Goal: Task Accomplishment & Management: Manage account settings

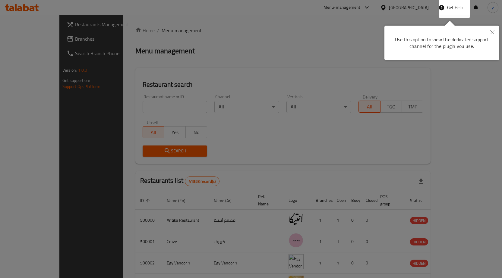
drag, startPoint x: 0, startPoint y: 0, endPoint x: 336, endPoint y: 131, distance: 360.7
click at [336, 131] on div at bounding box center [251, 139] width 502 height 278
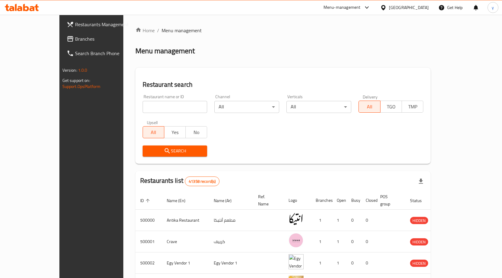
click at [389, 8] on div at bounding box center [384, 7] width 9 height 7
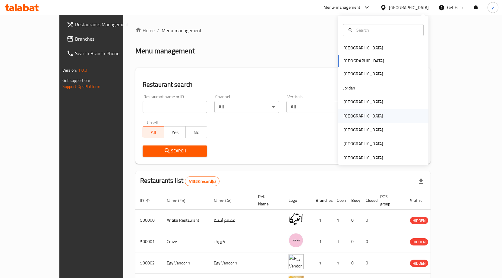
click at [349, 113] on div "[GEOGRAPHIC_DATA]" at bounding box center [363, 116] width 40 height 7
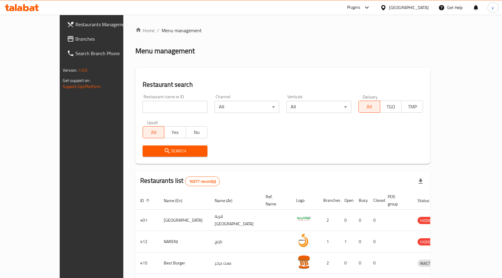
click at [75, 36] on span "Branches" at bounding box center [106, 38] width 63 height 7
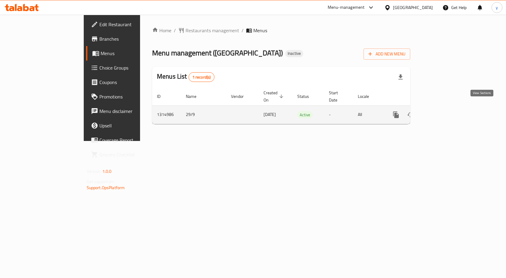
click at [447, 108] on link "enhanced table" at bounding box center [439, 115] width 14 height 14
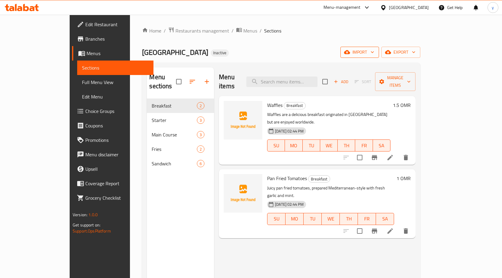
click at [374, 53] on span "import" at bounding box center [359, 53] width 29 height 8
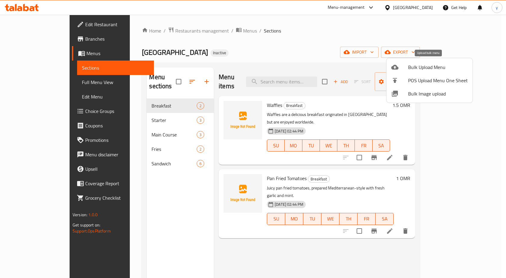
click at [420, 68] on span "Bulk Upload Menu" at bounding box center [438, 67] width 60 height 7
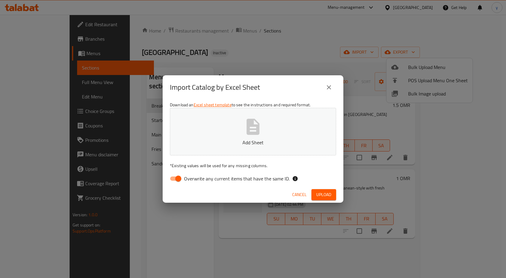
click at [216, 179] on span "Overwrite any current items that have the same ID." at bounding box center [237, 178] width 106 height 7
click at [196, 179] on input "Overwrite any current items that have the same ID." at bounding box center [178, 178] width 34 height 11
checkbox input "false"
click at [331, 190] on button "Upload" at bounding box center [324, 194] width 25 height 11
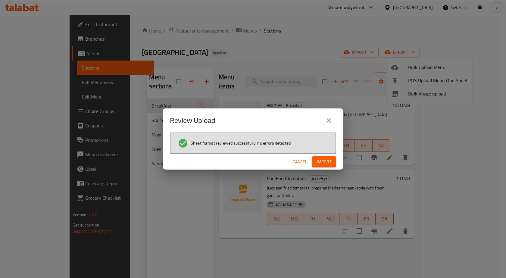
click at [328, 161] on span "Import" at bounding box center [324, 162] width 14 height 8
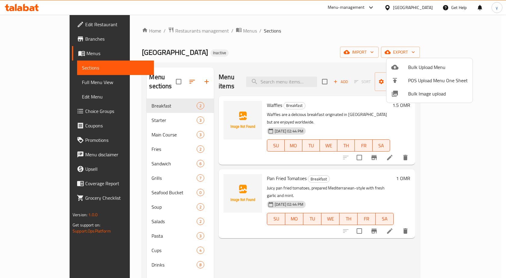
click at [156, 219] on div at bounding box center [253, 139] width 506 height 278
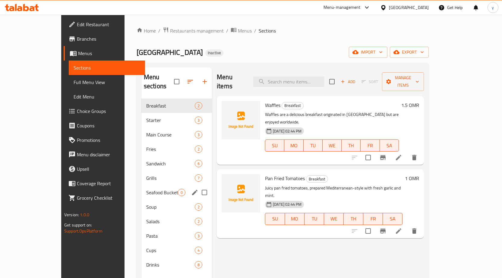
click at [198, 186] on input "Menu sections" at bounding box center [204, 192] width 13 height 13
checkbox input "true"
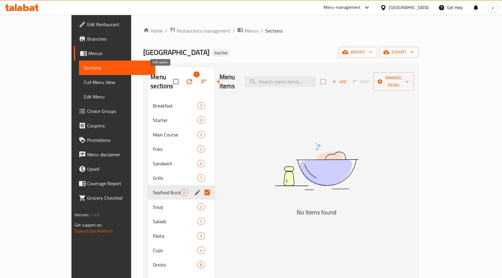
click at [187, 79] on icon "button" at bounding box center [189, 81] width 5 height 5
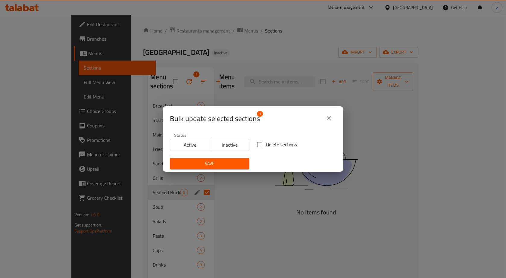
click at [262, 144] on input "Delete sections" at bounding box center [259, 144] width 13 height 13
checkbox input "true"
click at [210, 164] on span "Save" at bounding box center [210, 164] width 70 height 8
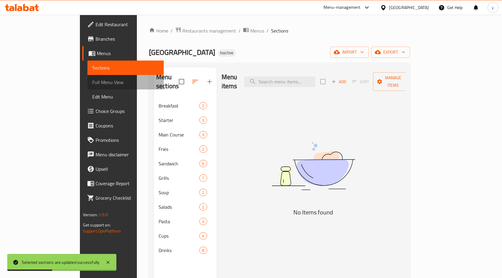
click at [92, 80] on span "Full Menu View" at bounding box center [125, 82] width 67 height 7
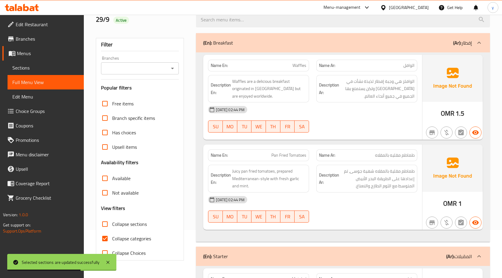
scroll to position [90, 0]
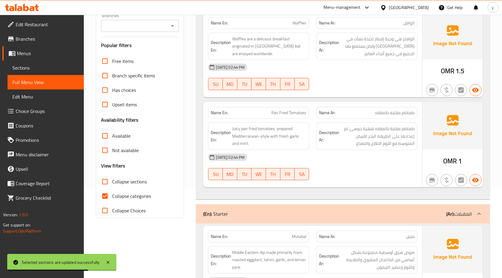
click at [129, 197] on span "Collapse categories" at bounding box center [131, 196] width 39 height 7
click at [112, 197] on input "Collapse categories" at bounding box center [105, 196] width 14 height 14
checkbox input "false"
click at [127, 181] on span "Collapse sections" at bounding box center [129, 181] width 35 height 7
click at [112, 181] on input "Collapse sections" at bounding box center [105, 181] width 14 height 14
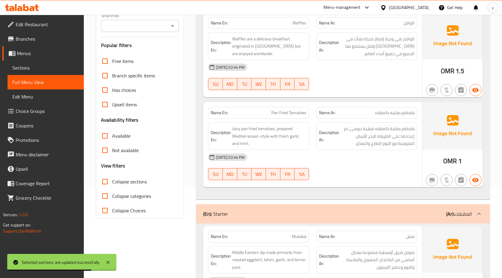
checkbox input "true"
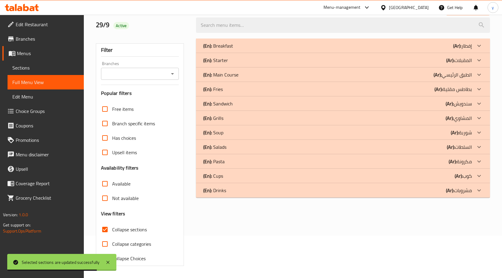
scroll to position [42, 0]
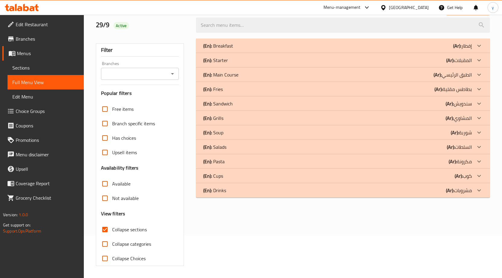
click at [224, 191] on p "(En): Drinks" at bounding box center [214, 190] width 23 height 7
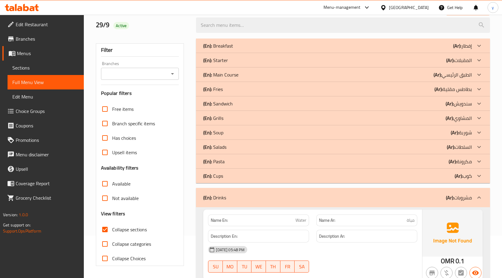
click at [223, 177] on p "(En): Cups" at bounding box center [213, 175] width 20 height 7
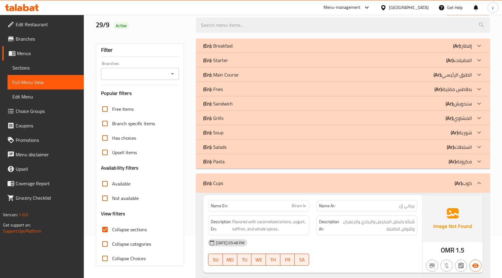
click at [227, 163] on div "(En): Pasta (Ar): مكرونة" at bounding box center [337, 161] width 269 height 7
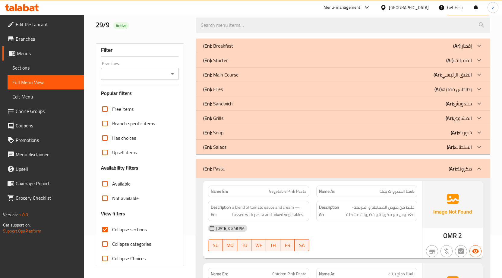
click at [232, 145] on div "(En): Salads (Ar): السلطات" at bounding box center [337, 146] width 269 height 7
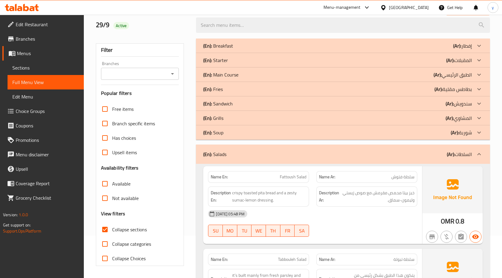
click at [233, 133] on div "(En): Soup (Ar): شوربة" at bounding box center [337, 132] width 269 height 7
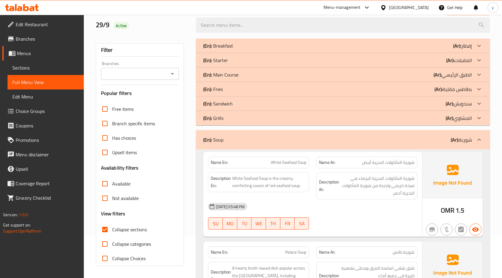
click at [239, 116] on div "(En): Grills (Ar): المشاوي" at bounding box center [337, 118] width 269 height 7
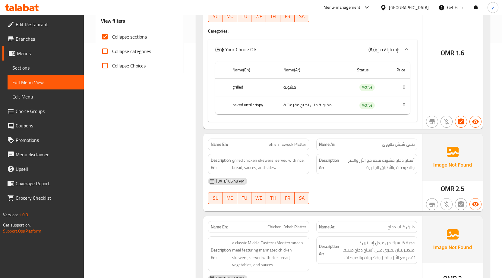
scroll to position [253, 0]
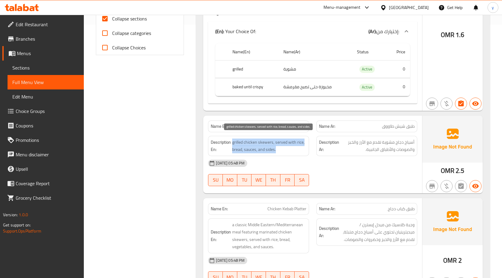
drag, startPoint x: 232, startPoint y: 143, endPoint x: 299, endPoint y: 150, distance: 67.0
click at [299, 150] on span "grilled chicken skewers, served with rice, bread, sauces, and sides." at bounding box center [269, 146] width 74 height 15
click at [301, 154] on div "Description En: grilled chicken skewers, served with rice, bread, sauces, and s…" at bounding box center [258, 146] width 101 height 20
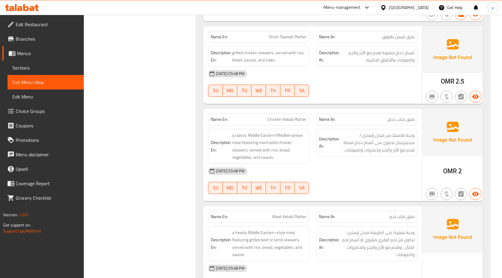
scroll to position [344, 0]
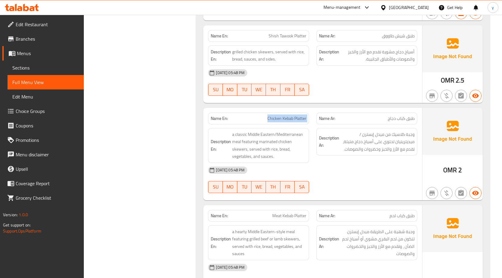
drag, startPoint x: 266, startPoint y: 120, endPoint x: 320, endPoint y: 124, distance: 53.7
click at [320, 124] on div "Name En: Chicken Kebab Platter Name Ar: طبق كباب دجاج" at bounding box center [312, 118] width 216 height 19
drag, startPoint x: 414, startPoint y: 119, endPoint x: 391, endPoint y: 119, distance: 22.3
click at [391, 119] on span "طبق كباب دجاج" at bounding box center [401, 118] width 27 height 6
click at [385, 118] on p "Name Ar: طبق كباب دجاج" at bounding box center [367, 118] width 96 height 6
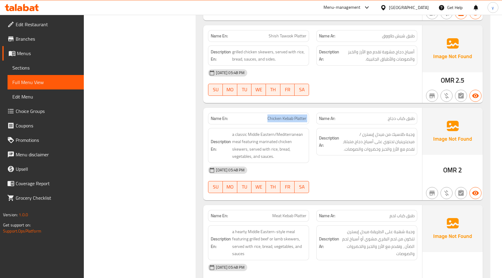
drag, startPoint x: 290, startPoint y: 119, endPoint x: 314, endPoint y: 119, distance: 24.1
click at [314, 119] on div "Name En: Chicken Kebab Platter Name Ar: طبق كباب دجاج" at bounding box center [312, 118] width 216 height 19
copy span "Chicken Kebab Platter"
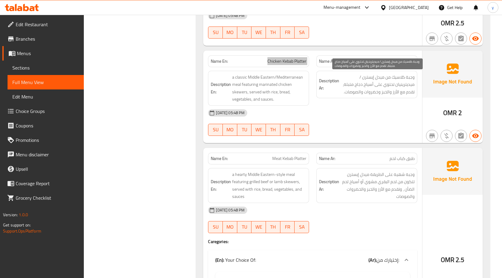
scroll to position [404, 0]
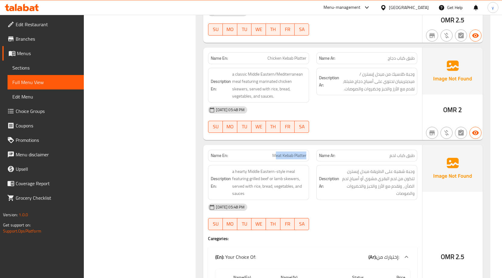
drag, startPoint x: 275, startPoint y: 156, endPoint x: 307, endPoint y: 156, distance: 31.9
click at [307, 156] on div "Name En: Meat Kebab Platter" at bounding box center [258, 156] width 101 height 12
click at [269, 157] on p "Name En: Meat Kebab Platter" at bounding box center [259, 155] width 96 height 6
drag, startPoint x: 272, startPoint y: 154, endPoint x: 310, endPoint y: 154, distance: 38.0
click at [310, 154] on div "Name En: Meat Kebab Platter" at bounding box center [258, 155] width 108 height 19
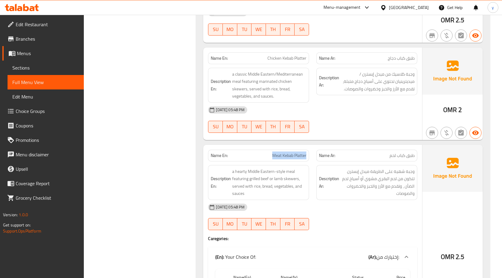
copy span "Meat Kebab Platter"
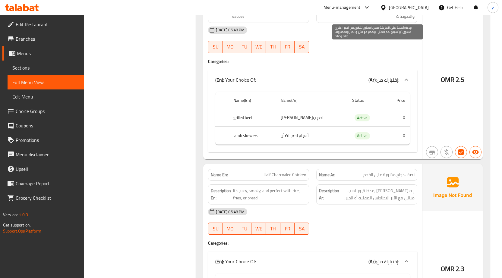
scroll to position [615, 0]
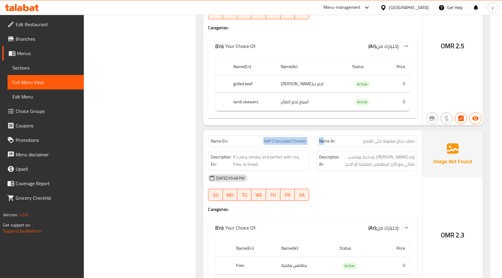
drag, startPoint x: 320, startPoint y: 133, endPoint x: 324, endPoint y: 133, distance: 3.9
click at [324, 133] on div "Name En: Half Charcoaled Chicken Name Ar: نصف دجاج مشوية على الفحم" at bounding box center [312, 141] width 216 height 19
click at [302, 139] on span "Half Charcoaled Chicken" at bounding box center [284, 141] width 43 height 6
drag, startPoint x: 306, startPoint y: 143, endPoint x: 260, endPoint y: 142, distance: 45.5
click at [260, 142] on p "Name En: Half Charcoaled Chicken" at bounding box center [259, 141] width 96 height 6
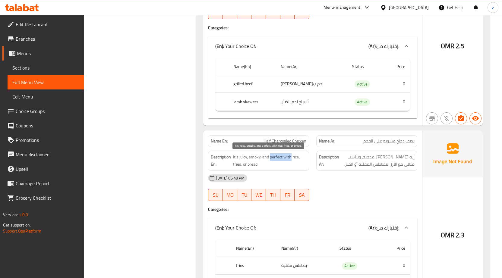
drag, startPoint x: 270, startPoint y: 158, endPoint x: 290, endPoint y: 157, distance: 20.5
click at [290, 157] on span "It’s juicy, smoky, and perfect with rice, fries, or bread." at bounding box center [269, 160] width 73 height 15
copy span "perfect with"
drag, startPoint x: 262, startPoint y: 140, endPoint x: 307, endPoint y: 140, distance: 44.9
click at [307, 140] on div "Name En: Half Charcoaled Chicken" at bounding box center [258, 141] width 101 height 12
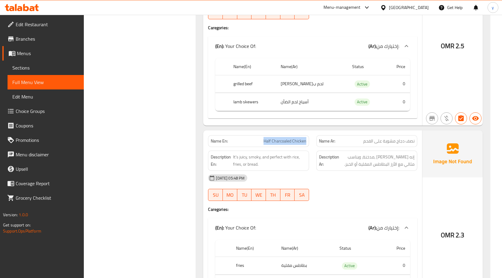
copy span "Half Charcoaled Chicken"
click at [315, 132] on div "Name Ar: نصف دجاج مشوية على الفحم" at bounding box center [367, 141] width 108 height 19
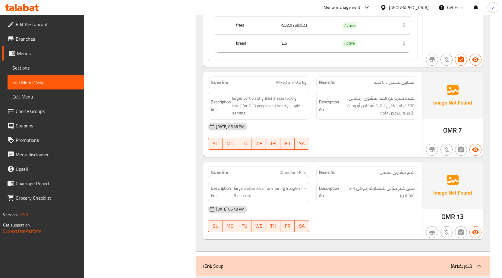
scroll to position [856, 0]
click at [231, 95] on h6 "Description En: larger portion of grilled meats (500 g total) for 2–3 people or…" at bounding box center [259, 105] width 96 height 22
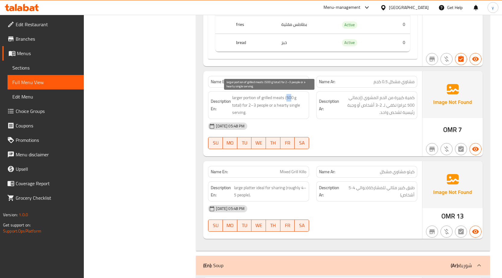
drag, startPoint x: 286, startPoint y: 99, endPoint x: 291, endPoint y: 100, distance: 4.3
click at [291, 100] on span "larger portion of grilled meats (500 g total) for 2–3 people or a hearty single…" at bounding box center [269, 105] width 74 height 22
click at [378, 87] on div "Name Ar: مشاوي مشكل 0.5 كجم" at bounding box center [366, 82] width 101 height 12
drag, startPoint x: 275, startPoint y: 82, endPoint x: 310, endPoint y: 85, distance: 35.4
click at [310, 85] on div "Name En: Mixed Grill 0.5 kg" at bounding box center [258, 81] width 108 height 19
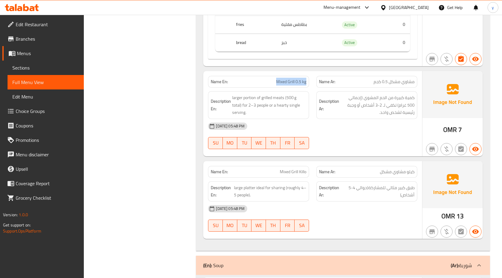
copy span "Mixed Grill 0.5 kg"
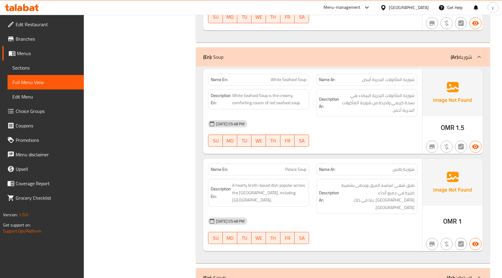
scroll to position [1067, 0]
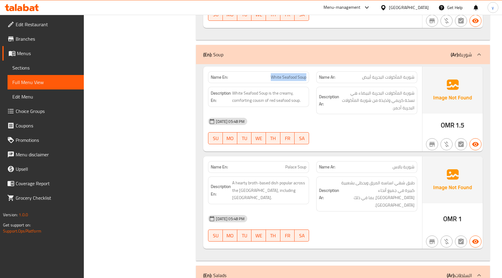
drag, startPoint x: 269, startPoint y: 79, endPoint x: 308, endPoint y: 78, distance: 38.6
click at [308, 78] on div "Name En: White Seafood Soup" at bounding box center [258, 77] width 101 height 12
drag, startPoint x: 234, startPoint y: 94, endPoint x: 303, endPoint y: 108, distance: 70.9
click at [303, 108] on div "Description En: White Seafood Soup is the creamy, comforting cousin of red seaf…" at bounding box center [258, 100] width 108 height 35
copy span "White Seafood Soup is the creamy, comforting cousin of red seafood soup."
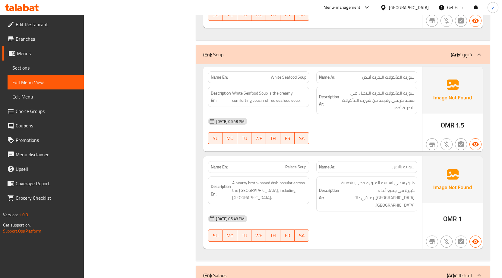
click at [338, 114] on div "29-09-2025 05:48 PM" at bounding box center [312, 121] width 216 height 14
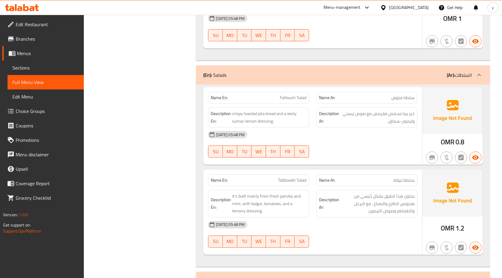
scroll to position [1278, 0]
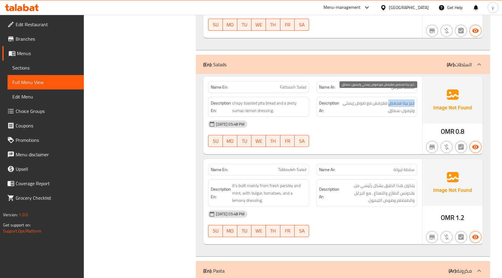
drag, startPoint x: 413, startPoint y: 97, endPoint x: 388, endPoint y: 99, distance: 25.4
click at [388, 99] on span "خبز بيتا محمص مقرمش مع صوص زيستي وليمون-سماق." at bounding box center [377, 106] width 74 height 15
drag, startPoint x: 386, startPoint y: 97, endPoint x: 343, endPoint y: 104, distance: 43.7
click at [343, 104] on span "خبز بيتا محمص مقرمش مع صوص زيستي وليمون-سماق." at bounding box center [377, 106] width 74 height 15
click at [357, 117] on div "29-09-2025 05:48 PM" at bounding box center [312, 124] width 216 height 14
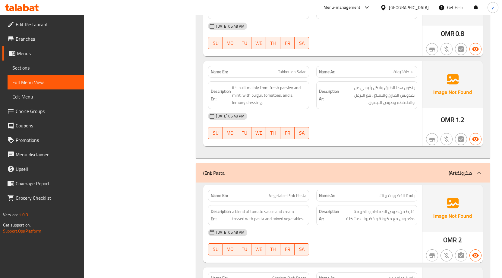
scroll to position [1459, 0]
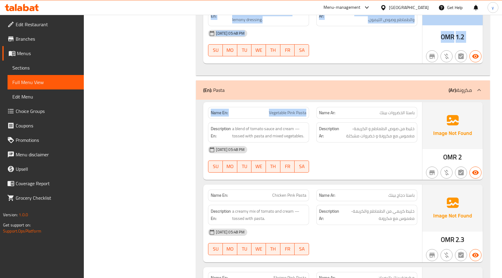
drag, startPoint x: 306, startPoint y: 104, endPoint x: 137, endPoint y: 98, distance: 169.5
click at [137, 98] on div "Filter Branches Branches Popular filters Free items Branch specific items Has c…" at bounding box center [292, 97] width 401 height 2959
click at [277, 110] on span "Vegetable Pink Pasta" at bounding box center [287, 113] width 37 height 6
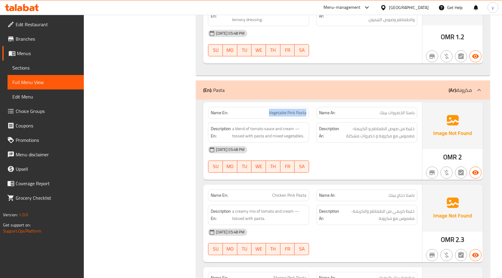
drag, startPoint x: 268, startPoint y: 105, endPoint x: 307, endPoint y: 105, distance: 38.9
click at [307, 107] on div "Name En: Vegetable Pink Pasta" at bounding box center [258, 113] width 101 height 12
copy span "Vegetable Pink Pasta"
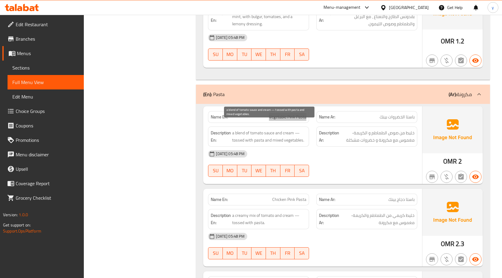
scroll to position [1519, 0]
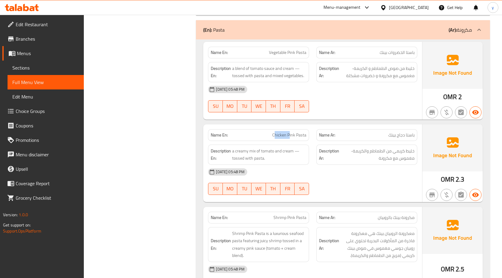
drag, startPoint x: 275, startPoint y: 126, endPoint x: 289, endPoint y: 128, distance: 14.9
click at [289, 132] on span "Chicken Pink Pasta" at bounding box center [289, 135] width 34 height 6
click at [267, 132] on p "Name En: Chicken Pink Pasta" at bounding box center [259, 135] width 96 height 6
drag, startPoint x: 271, startPoint y: 127, endPoint x: 317, endPoint y: 131, distance: 46.0
click at [317, 131] on div "Name En: Chicken Pink Pasta Name Ar: باستا دجاج بينك" at bounding box center [312, 135] width 216 height 19
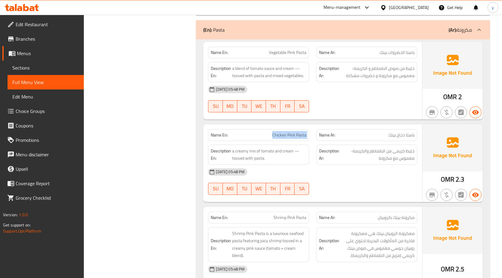
copy span "Chicken Pink Pasta"
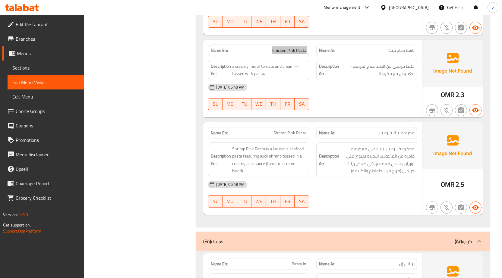
scroll to position [1610, 0]
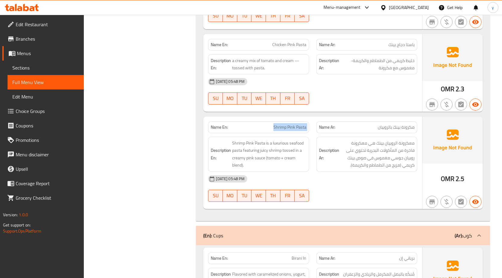
drag, startPoint x: 273, startPoint y: 121, endPoint x: 314, endPoint y: 124, distance: 40.8
click at [314, 124] on div "Name En: Shrimp Pink Pasta Name Ar: مكرونة بينك بالروبيان" at bounding box center [312, 127] width 216 height 19
copy span "Shrimp Pink Pasta"
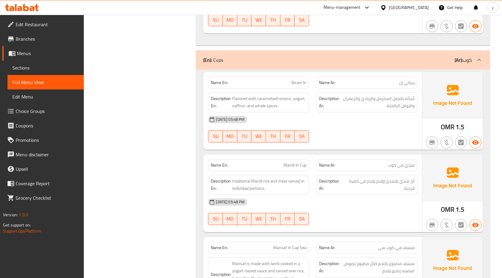
scroll to position [1790, 0]
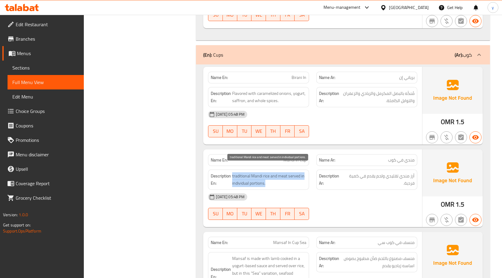
drag, startPoint x: 232, startPoint y: 168, endPoint x: 269, endPoint y: 178, distance: 38.5
click at [269, 178] on span "traditional Mandi rice and meat served in individual portions." at bounding box center [269, 179] width 74 height 15
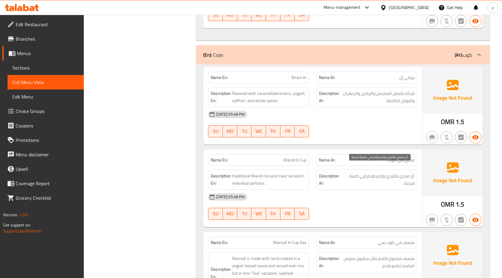
click at [412, 172] on span "أرز مندي تقليدي ولحم يقدم في كمية فردية." at bounding box center [379, 179] width 71 height 15
drag, startPoint x: 414, startPoint y: 169, endPoint x: 350, endPoint y: 176, distance: 64.6
click at [350, 176] on span "أرز مندي تقليدي ولحم يقدم في كمية فردية." at bounding box center [379, 179] width 71 height 15
click at [350, 177] on span "أرز مندي تقليدي ولحم يقدم في كمية فردية." at bounding box center [379, 179] width 71 height 15
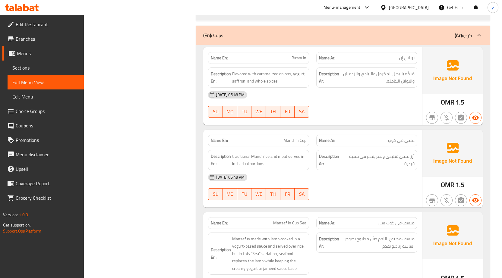
scroll to position [1821, 0]
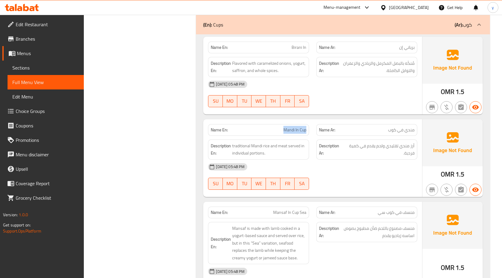
drag, startPoint x: 281, startPoint y: 119, endPoint x: 309, endPoint y: 123, distance: 28.0
click at [309, 124] on div "Name En: Mandi In Cup" at bounding box center [258, 130] width 101 height 12
copy span "Mandi In Cup"
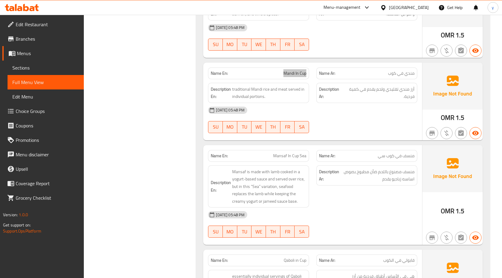
scroll to position [1881, 0]
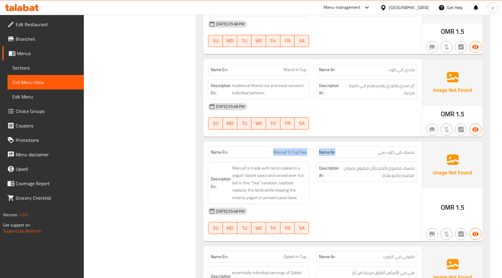
drag, startPoint x: 274, startPoint y: 145, endPoint x: 340, endPoint y: 144, distance: 66.3
click at [340, 144] on div "Name En: Mansaf In Cup Sea Name Ar: منسف في كوب سي" at bounding box center [312, 152] width 216 height 19
click at [303, 149] on span "Mansaf In Cup Sea" at bounding box center [289, 152] width 33 height 6
drag, startPoint x: 307, startPoint y: 146, endPoint x: 275, endPoint y: 146, distance: 32.3
click at [275, 146] on div "Name En: Mansaf In Cup Sea" at bounding box center [258, 152] width 101 height 12
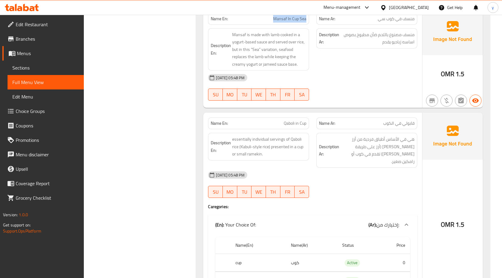
scroll to position [2032, 0]
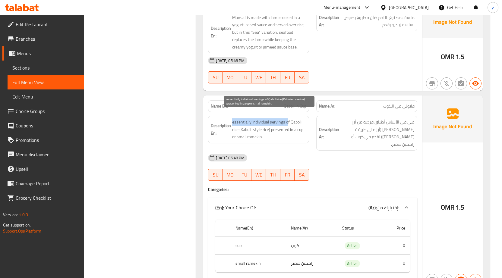
drag, startPoint x: 233, startPoint y: 116, endPoint x: 287, endPoint y: 116, distance: 54.2
click at [287, 118] on span "essentially individual servings of Qaboli rice (Kabuli-style rice) presented in…" at bounding box center [269, 129] width 74 height 22
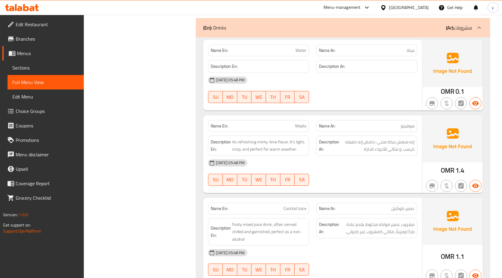
scroll to position [2330, 0]
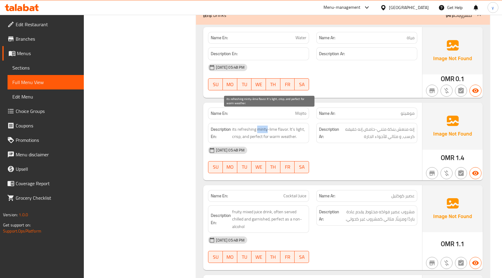
drag, startPoint x: 257, startPoint y: 115, endPoint x: 266, endPoint y: 118, distance: 9.4
click at [266, 126] on span "its refreshing minty-lime flavor. It’s light, crisp, and perfect for warm weath…" at bounding box center [269, 133] width 74 height 15
drag, startPoint x: 296, startPoint y: 99, endPoint x: 307, endPoint y: 99, distance: 11.2
click at [307, 108] on div "Name En: Mojito" at bounding box center [258, 114] width 101 height 12
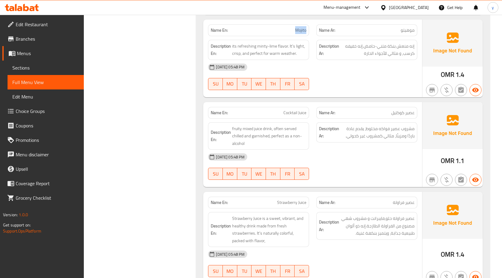
scroll to position [2421, 0]
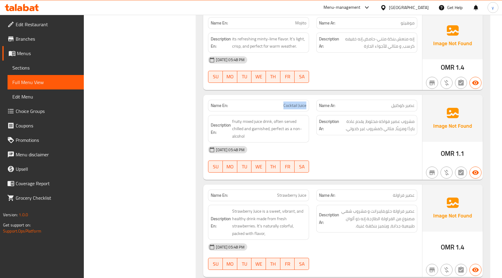
drag, startPoint x: 280, startPoint y: 90, endPoint x: 312, endPoint y: 90, distance: 32.5
click at [312, 96] on div "Name En: Cocktail Juice" at bounding box center [258, 105] width 108 height 19
click at [284, 102] on span "Cocktail Juice" at bounding box center [294, 105] width 23 height 6
drag, startPoint x: 284, startPoint y: 92, endPoint x: 334, endPoint y: 92, distance: 49.7
click at [334, 96] on div "Name En: Cocktail Juice Name Ar: عصير كوكتيل" at bounding box center [312, 105] width 216 height 19
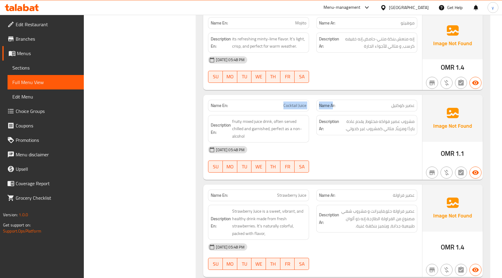
click at [300, 102] on span "Cocktail Juice" at bounding box center [294, 105] width 23 height 6
drag, startPoint x: 283, startPoint y: 91, endPoint x: 306, endPoint y: 93, distance: 23.0
click at [306, 102] on p "Name En: Cocktail Juice" at bounding box center [259, 105] width 96 height 6
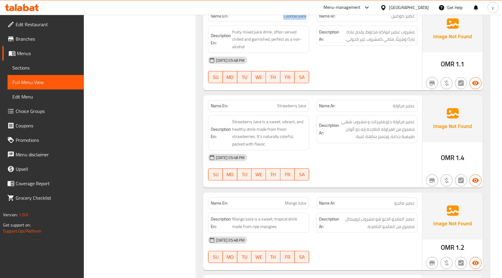
scroll to position [2511, 0]
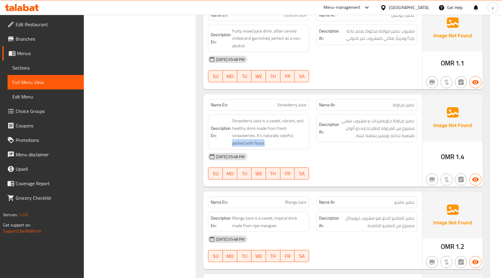
drag, startPoint x: 233, startPoint y: 128, endPoint x: 264, endPoint y: 134, distance: 31.5
click at [264, 134] on div "Description En: Strawberry Juice is a sweet, vibrant, and healthy drink made fr…" at bounding box center [258, 132] width 101 height 35
drag, startPoint x: 280, startPoint y: 92, endPoint x: 298, endPoint y: 89, distance: 18.5
click at [298, 102] on span "Strawberry Juice" at bounding box center [291, 105] width 29 height 6
click at [278, 102] on span "Strawberry Juice" at bounding box center [291, 105] width 29 height 6
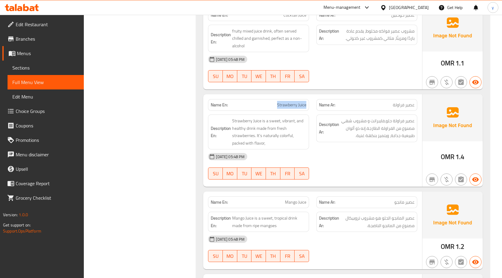
drag, startPoint x: 276, startPoint y: 90, endPoint x: 306, endPoint y: 92, distance: 30.2
click at [306, 102] on p "Name En: Strawberry Juice" at bounding box center [259, 105] width 96 height 6
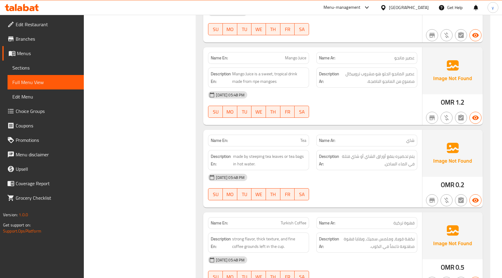
scroll to position [2662, 0]
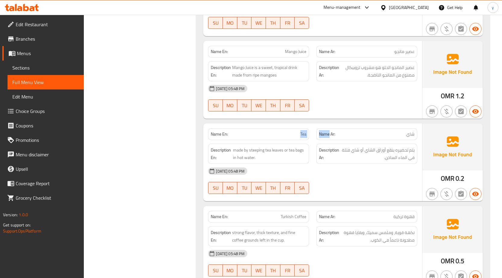
drag, startPoint x: 277, startPoint y: 121, endPoint x: 329, endPoint y: 114, distance: 52.9
click at [329, 125] on div "Name En: Tea Name Ar: شاي" at bounding box center [312, 134] width 216 height 19
click at [277, 131] on p "Name En: Tea" at bounding box center [259, 134] width 96 height 6
drag, startPoint x: 298, startPoint y: 118, endPoint x: 311, endPoint y: 118, distance: 13.3
click at [311, 125] on div "Name En: Tea" at bounding box center [258, 134] width 108 height 19
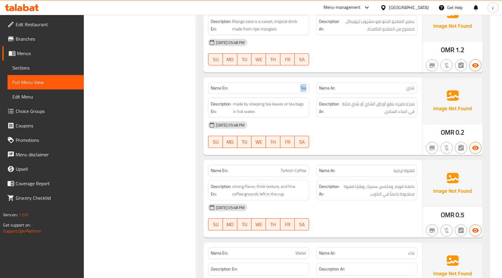
scroll to position [2752, 0]
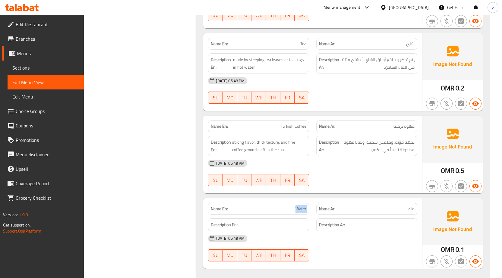
drag, startPoint x: 294, startPoint y: 192, endPoint x: 316, endPoint y: 190, distance: 22.1
click at [316, 200] on div "Name En: Water Name Ar: ماء" at bounding box center [312, 209] width 216 height 19
click at [316, 200] on div "Name Ar: ماء" at bounding box center [367, 209] width 108 height 19
drag, startPoint x: 266, startPoint y: 127, endPoint x: 279, endPoint y: 129, distance: 13.1
click at [279, 139] on span "strong flavor, thick texture, and fine coffee grounds left in the cup." at bounding box center [269, 146] width 74 height 15
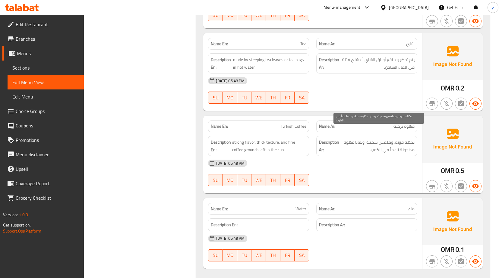
click at [388, 139] on span "نكهة قوية، وملمس سميك، وبقايا قهوة مطحونة ناعماً في الكوب." at bounding box center [377, 146] width 74 height 15
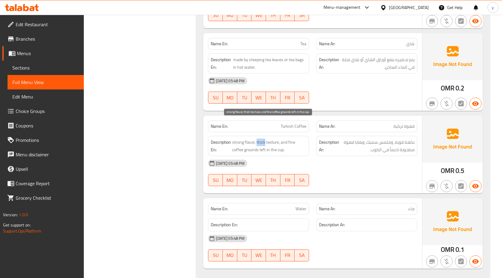
drag, startPoint x: 256, startPoint y: 128, endPoint x: 264, endPoint y: 130, distance: 8.0
click at [264, 139] on span "strong flavor, thick texture, and fine coffee grounds left in the cup." at bounding box center [269, 146] width 74 height 15
drag, startPoint x: 45, startPoint y: 83, endPoint x: 61, endPoint y: 83, distance: 16.6
click at [45, 83] on span "Full Menu View" at bounding box center [45, 82] width 67 height 7
click at [31, 81] on span "Full Menu View" at bounding box center [45, 82] width 67 height 7
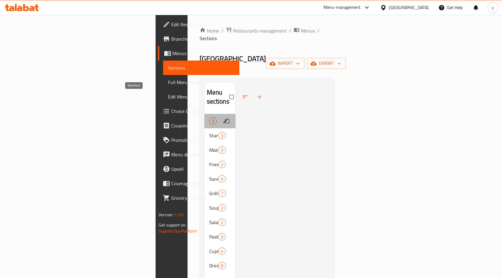
click at [209, 118] on span "Breakfast" at bounding box center [209, 121] width 0 height 7
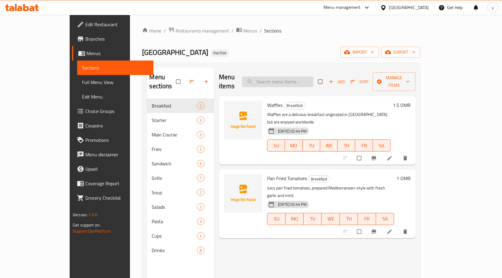
click at [313, 78] on input "search" at bounding box center [277, 82] width 71 height 11
paste input "Half Charcoaled Chicken"
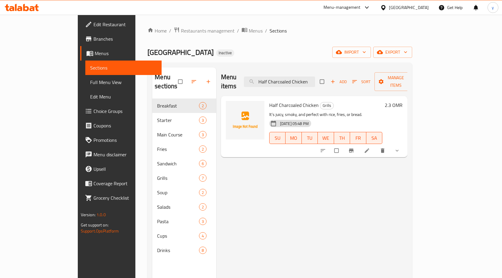
type input "Half Charcoaled Chicken"
click at [370, 148] on icon at bounding box center [367, 151] width 6 height 6
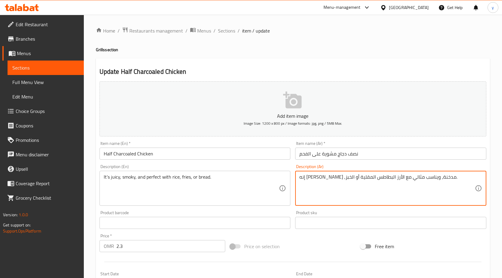
drag, startPoint x: 379, startPoint y: 178, endPoint x: 391, endPoint y: 180, distance: 11.6
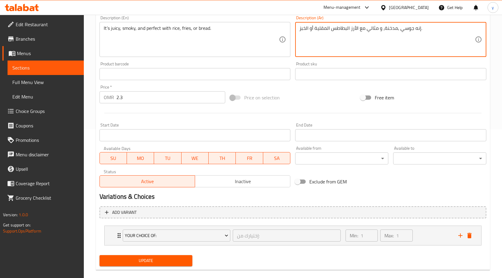
scroll to position [158, 0]
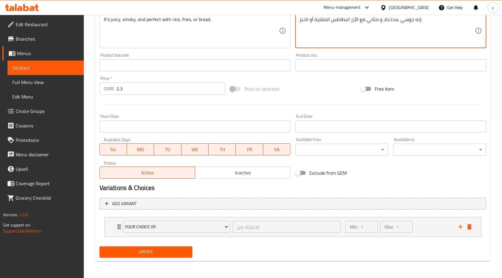
type textarea "إنه جوسي ,مدخنة، و مثالي مع الأرز البطاطس المقلية أو الخبز."
click at [147, 253] on span "Update" at bounding box center [145, 252] width 83 height 8
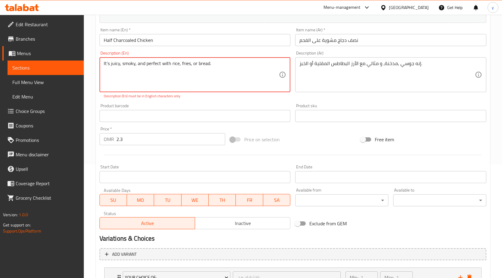
scroll to position [67, 0]
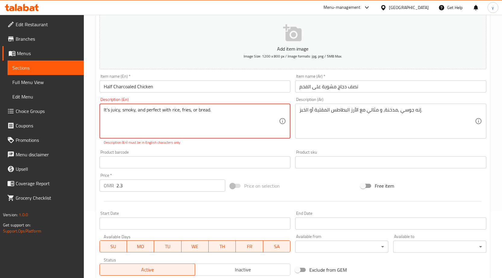
click at [222, 115] on textarea "It’s juicy, smoky, and perfect with rice, fries, or bread." at bounding box center [191, 121] width 175 height 29
click at [107, 109] on textarea "It’s juicy, smoky, and perfect with rice, fries, or bread." at bounding box center [191, 121] width 175 height 29
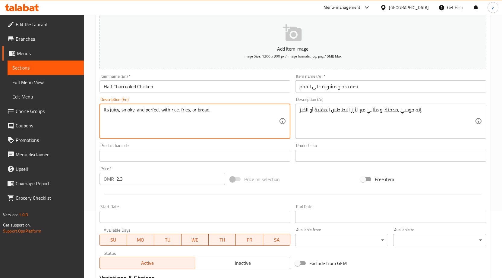
scroll to position [158, 0]
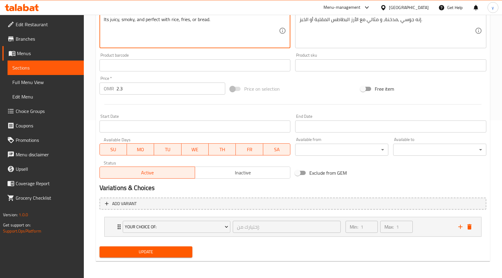
type textarea "Its juicy, smoky, and perfect with rice, fries, or bread."
click at [137, 250] on span "Update" at bounding box center [145, 252] width 83 height 8
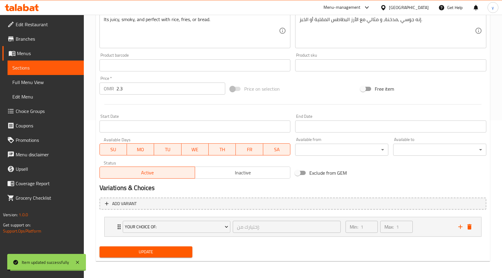
scroll to position [0, 0]
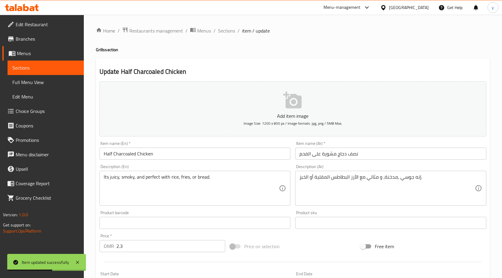
click at [42, 66] on span "Sections" at bounding box center [45, 67] width 67 height 7
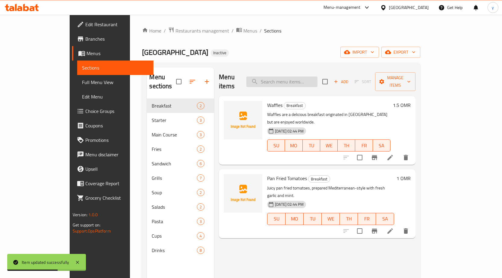
click at [317, 77] on input "search" at bounding box center [281, 82] width 71 height 11
paste input "Mixed Grill 0.5 kg"
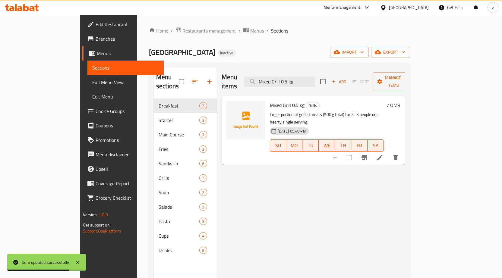
type input "Mixed Grill 0.5 kg"
click at [383, 154] on icon at bounding box center [379, 157] width 7 height 7
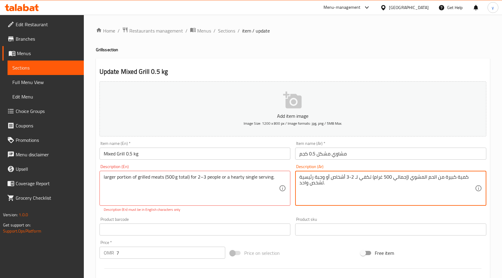
drag, startPoint x: 372, startPoint y: 178, endPoint x: 380, endPoint y: 179, distance: 7.9
click at [380, 179] on textarea "كمية كبيرة من الحم المشوي (إجمالي 500 غرام) تكفي لـ 2-3 أشخاص أو وجبة رئيسية لش…" at bounding box center [386, 188] width 175 height 29
paste textarea
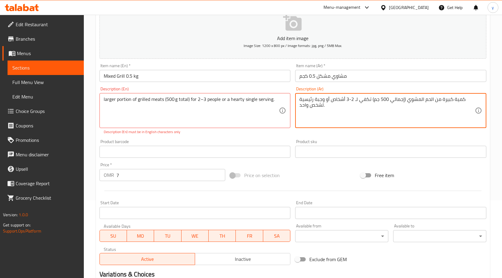
scroll to position [34, 0]
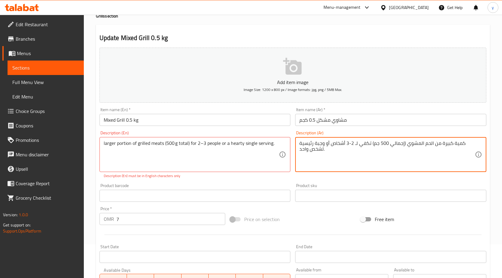
type textarea "كمية كبيرة من الحم المشوي (إجمالي 500 جم) تكفي لـ 2-3 أشخاص أو وجبة رئيسية لشخص…"
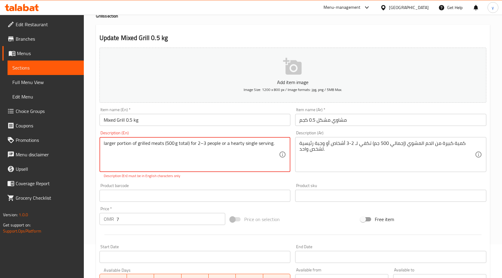
click at [121, 151] on textarea "larger portion of grilled meats (500 g total) for 2–3 people or a hearty single…" at bounding box center [191, 154] width 175 height 29
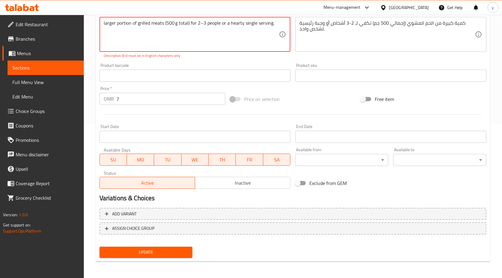
scroll to position [154, 0]
click at [164, 253] on span "Update" at bounding box center [145, 252] width 83 height 8
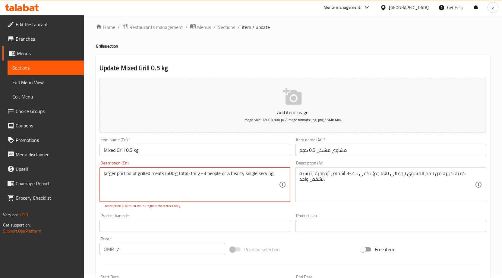
click at [177, 175] on textarea "larger portion of grilled meats (500 g total) for 2–3 people or a hearty single…" at bounding box center [191, 185] width 175 height 29
click at [172, 178] on textarea "larger portion of grilled meats (500 g total) for 2–3 people or a hearty single…" at bounding box center [191, 185] width 175 height 29
click at [154, 175] on textarea "larger portion of grilled meats (500 g total) for 2–3 people or a hearty single…" at bounding box center [191, 185] width 175 height 29
click at [126, 174] on textarea "larger portion of grilled meats (500 g total) for 2–3 people or a hearty single…" at bounding box center [191, 185] width 175 height 29
click at [104, 174] on textarea "larger portion of grilled meats (500 g total) for 2–3 people or a hearty single…" at bounding box center [191, 185] width 175 height 29
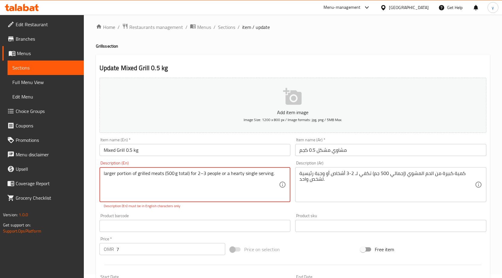
click at [201, 174] on textarea "larger portion of grilled meats (500 g total) for 2–3 people or a hearty single…" at bounding box center [191, 185] width 175 height 29
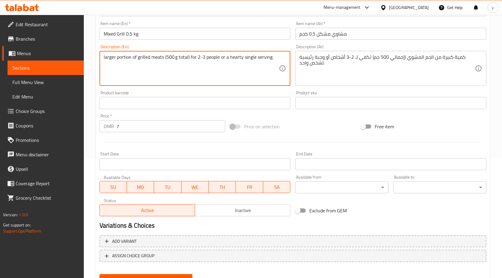
scroll to position [148, 0]
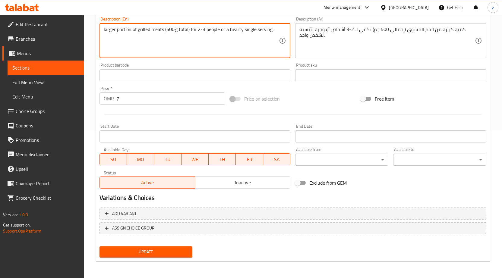
type textarea "larger portion of grilled meats (500 g total) for 2-3 people or a hearty single…"
click at [156, 257] on button "Update" at bounding box center [145, 252] width 93 height 11
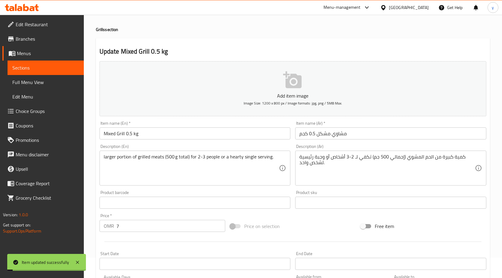
scroll to position [0, 0]
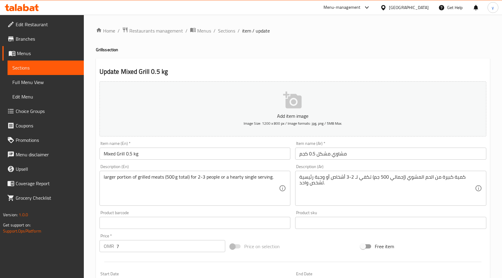
click at [27, 53] on span "Menus" at bounding box center [48, 53] width 62 height 7
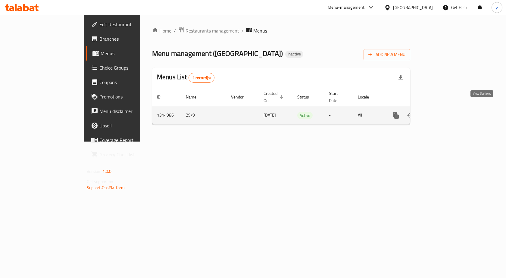
click at [443, 112] on icon "enhanced table" at bounding box center [439, 115] width 7 height 7
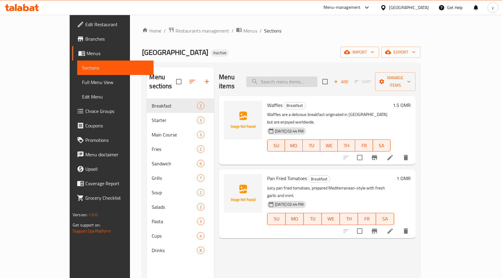
click at [316, 80] on input "search" at bounding box center [281, 82] width 71 height 11
paste input "Mansaf In Cup Sea"
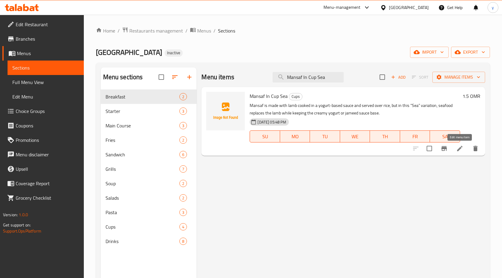
type input "Mansaf In Cup Sea"
click at [461, 149] on icon at bounding box center [459, 148] width 7 height 7
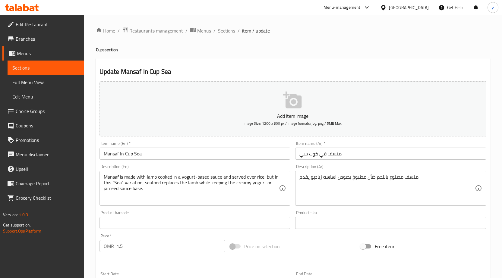
click at [299, 180] on div "منسف مصنوع باللحم ضأن مطبوخ بصوص اساسه زباديو يقدم Description (Ar)" at bounding box center [390, 188] width 191 height 35
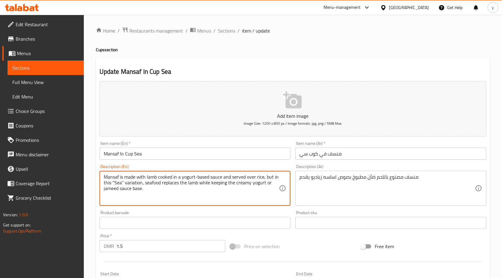
drag, startPoint x: 231, startPoint y: 177, endPoint x: 255, endPoint y: 179, distance: 23.3
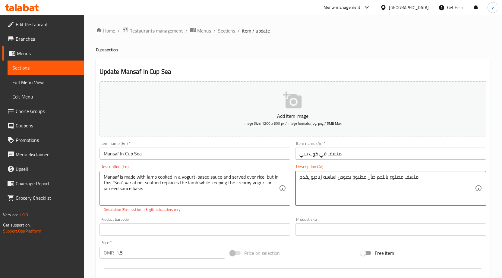
drag, startPoint x: 413, startPoint y: 182, endPoint x: 422, endPoint y: 181, distance: 8.8
click at [417, 183] on textarea "منسف مصنوع باللحم ضأن مطبوخ بصوص اساسه زباديو يقدم" at bounding box center [386, 188] width 175 height 29
click at [422, 181] on textarea "منسف مصنوع باللحم ضأن مطبوخ بصوص اساسه زباديو يقدم" at bounding box center [386, 188] width 175 height 29
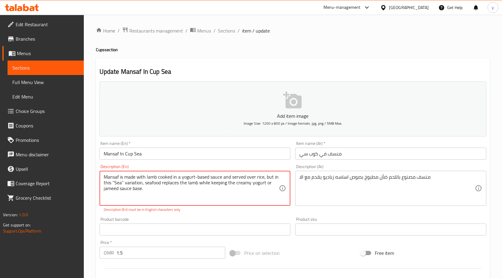
drag, startPoint x: 256, startPoint y: 177, endPoint x: 263, endPoint y: 179, distance: 7.5
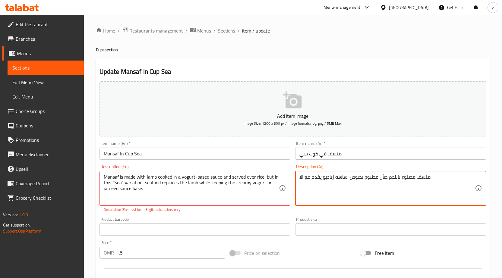
drag, startPoint x: 300, startPoint y: 178, endPoint x: 303, endPoint y: 178, distance: 3.9
click at [303, 178] on textarea "منسف مصنوع باللحم ضأن مطبوخ بصوص اساسه زباديو يقدم مع الا" at bounding box center [386, 188] width 175 height 29
paste textarea "رز"
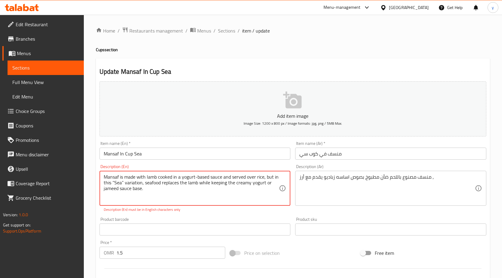
drag, startPoint x: 266, startPoint y: 177, endPoint x: 272, endPoint y: 187, distance: 11.5
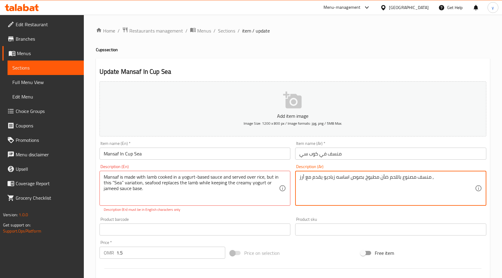
click at [438, 181] on textarea "منسف مصنوع باللحم ضأن مطبوخ بصوص اساسه زباديو يقدم مع أرز ," at bounding box center [386, 188] width 175 height 29
paste textarea "لكن في هذا النوع من الأطباق "البحرية"، يتم استبدال لحم الضأن بالأسماك والمأكولا…"
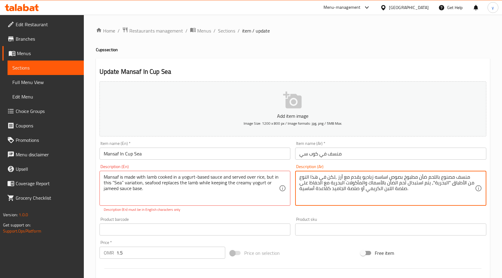
drag, startPoint x: 435, startPoint y: 184, endPoint x: 448, endPoint y: 184, distance: 13.3
click at [448, 184] on textarea "منسف مصنوع باللحم ضأن مطبوخ بصوص اساسه زباديو يقدم مع أرز ,لكن في هذا النوع من …" at bounding box center [386, 188] width 175 height 29
drag, startPoint x: 368, startPoint y: 183, endPoint x: 363, endPoint y: 185, distance: 4.9
click at [371, 184] on textarea "منسف مصنوع باللحم ضأن مطبوخ بصوص اساسه زباديو يقدم مع أرز ,لكن في هذا النوع من …" at bounding box center [386, 188] width 175 height 29
drag, startPoint x: 365, startPoint y: 185, endPoint x: 386, endPoint y: 185, distance: 21.4
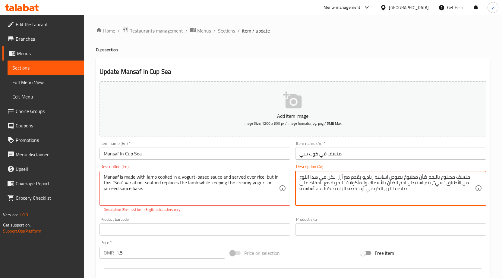
click at [386, 185] on textarea "منسف مصنوع باللحم ضأن مطبوخ بصوص اساسه زباديو يقدم مع أرز ,لكن في هذا النوع من …" at bounding box center [386, 188] width 175 height 29
drag, startPoint x: 310, startPoint y: 184, endPoint x: 319, endPoint y: 186, distance: 8.9
click at [319, 186] on textarea "منسف مصنوع باللحم ضأن مطبوخ بصوص اساسه زباديو يقدم مع أرز ,لكن في هذا النوع من …" at bounding box center [386, 188] width 175 height 29
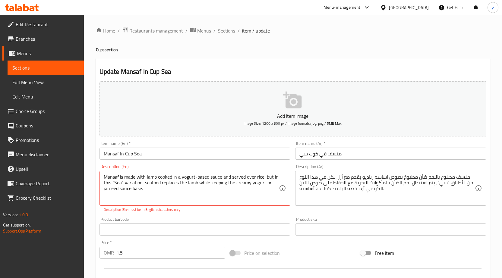
drag, startPoint x: 299, startPoint y: 184, endPoint x: 306, endPoint y: 187, distance: 7.3
click at [306, 187] on div "منسف مصنوع باللحم ضأن مطبوخ بصوص اساسه زباديو يقدم مع أرز ,لكن في هذا النوع من …" at bounding box center [390, 188] width 191 height 35
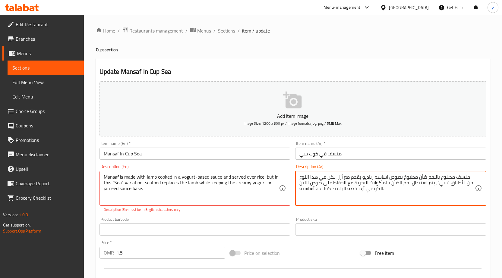
click at [300, 184] on textarea "منسف مصنوع باللحم ضأن مطبوخ بصوص اساسه زباديو يقدم مع أرز ,لكن في هذا النوع من …" at bounding box center [386, 188] width 175 height 29
click at [348, 190] on textarea "منسف مصنوع باللحم ضأن مطبوخ بصوص اساسه زباديو يقدم مع أرز ,لكن في هذا النوع من …" at bounding box center [386, 188] width 175 height 29
drag, startPoint x: 348, startPoint y: 190, endPoint x: 355, endPoint y: 190, distance: 7.3
click at [355, 190] on textarea "منسف مصنوع باللحم ضأن مطبوخ بصوص اساسه زباديو يقدم مع أرز ,لكن في هذا النوع من …" at bounding box center [386, 188] width 175 height 29
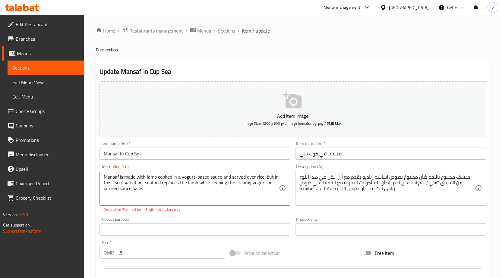
drag, startPoint x: 103, startPoint y: 190, endPoint x: 114, endPoint y: 190, distance: 11.5
click at [114, 190] on div "Mansaf is made with lamb cooked in a yogurt-based sauce and served over rice, b…" at bounding box center [194, 188] width 191 height 35
click at [116, 190] on textarea "Mansaf is made with lamb cooked in a yogurt-based sauce and served over rice, b…" at bounding box center [191, 188] width 175 height 29
drag, startPoint x: 118, startPoint y: 190, endPoint x: 103, endPoint y: 189, distance: 14.5
click at [104, 189] on textarea "Mansaf is made with lamb cooked in a yogurt-based sauce and served over rice, b…" at bounding box center [191, 188] width 175 height 29
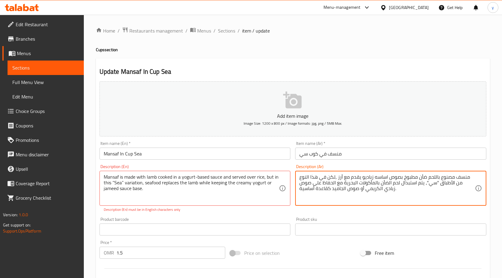
drag, startPoint x: 332, startPoint y: 190, endPoint x: 346, endPoint y: 191, distance: 13.9
click at [346, 191] on textarea "منسف مصنوع باللحم ضأن مطبوخ بصوص اساسه زباديو يقدم مع أرز ,لكن في هذا النوع من …" at bounding box center [386, 188] width 175 height 29
paste textarea
drag, startPoint x: 313, startPoint y: 184, endPoint x: 324, endPoint y: 186, distance: 10.8
click at [324, 186] on textarea "منسف مصنوع باللحم ضأن مطبوخ بصوص اساسه زباديو يقدم مع أرز ,لكن في هذا النوع من …" at bounding box center [386, 188] width 175 height 29
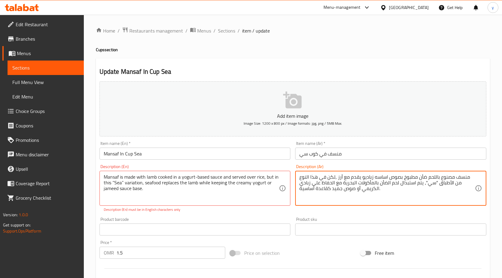
type textarea "منسف مصنوع باللحم ضأن مطبوخ بصوص اساسه زباديو يقدم مع أرز ,لكن في هذا النوع من …"
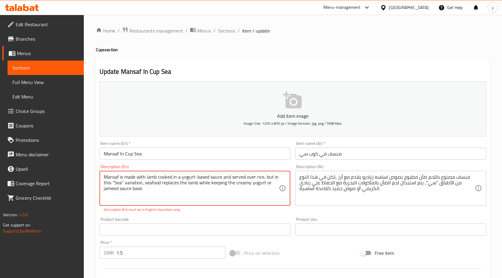
click at [116, 179] on textarea "Mansaf is made with lamb cooked in a yogurt-based sauce and served over rice, b…" at bounding box center [191, 188] width 175 height 29
click at [119, 178] on textarea "Mansaf is made with lamb cooked in a yogurt-based sauce and served over rice, b…" at bounding box center [191, 188] width 175 height 29
click at [164, 195] on textarea "Mansaf is made with lamb cooked in a yogurt-based sauce and served over rice, b…" at bounding box center [191, 188] width 175 height 29
click at [115, 189] on textarea "Mansaf is made with lamb cooked in a yogurt-based sauce and served over rice, b…" at bounding box center [191, 188] width 175 height 29
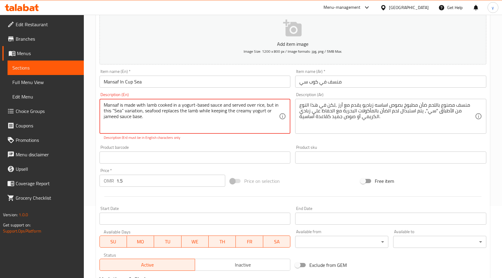
scroll to position [154, 0]
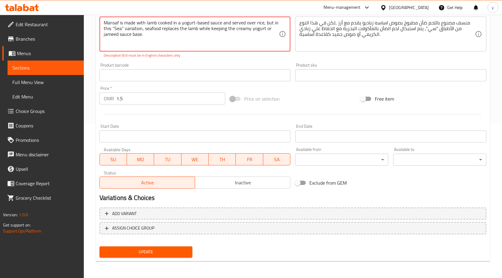
click at [174, 253] on span "Update" at bounding box center [145, 252] width 83 height 8
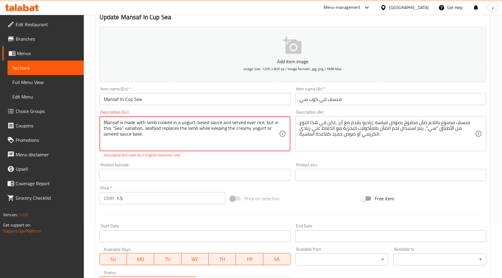
scroll to position [0, 0]
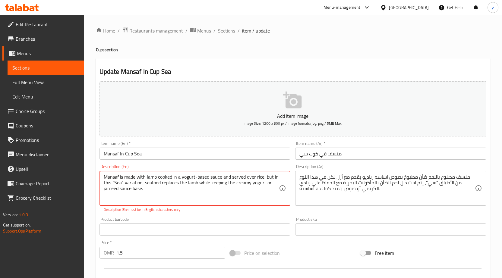
click at [117, 178] on textarea "Mansaf is made with lamb cooked in a yogurt-based sauce and served over rice, b…" at bounding box center [191, 188] width 175 height 29
click at [112, 187] on textarea "Mansaf is made with lamb cooked in a yogurt-based sauce and served over rice, b…" at bounding box center [191, 188] width 175 height 29
click at [114, 183] on textarea "Mansaf is made with lamb cooked in a yogurt-based sauce and served over rice, b…" at bounding box center [191, 188] width 175 height 29
click at [124, 184] on textarea "Mansaf is made with lamb cooked in a yogurt-based sauce and served over rice, b…" at bounding box center [191, 188] width 175 height 29
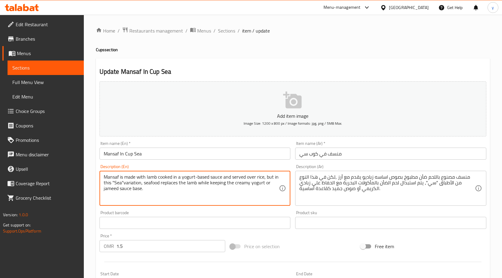
scroll to position [148, 0]
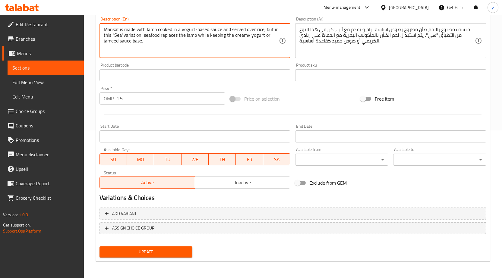
type textarea "Mansaf is made with lamb cooked in a yogurt-based sauce and served over rice, b…"
click at [145, 243] on div "Add variant ASSIGN CHOICE GROUP" at bounding box center [292, 224] width 391 height 39
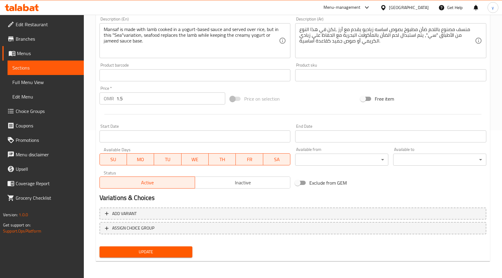
click at [147, 249] on span "Update" at bounding box center [145, 252] width 83 height 8
click at [26, 69] on span "Sections" at bounding box center [45, 67] width 67 height 7
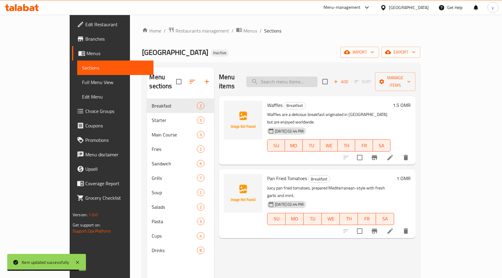
click at [306, 80] on input "search" at bounding box center [281, 82] width 71 height 11
type input "ص"
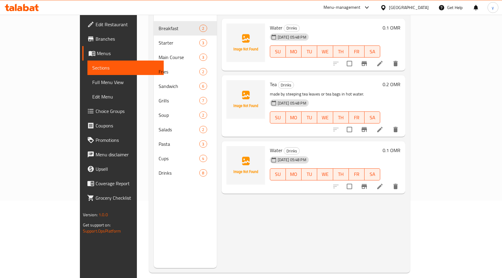
scroll to position [84, 0]
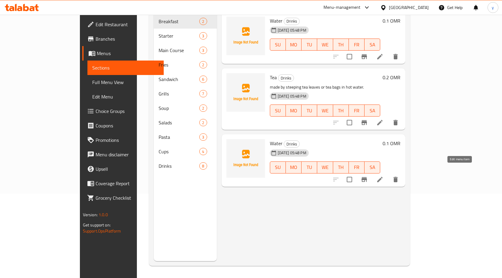
type input "water"
click at [383, 176] on icon at bounding box center [379, 179] width 7 height 7
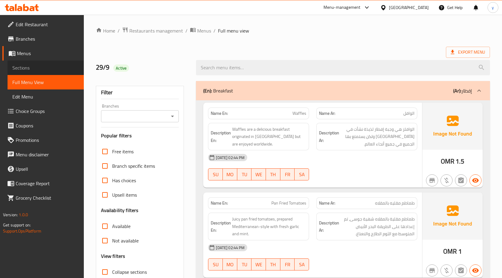
click at [32, 66] on span "Sections" at bounding box center [45, 67] width 67 height 7
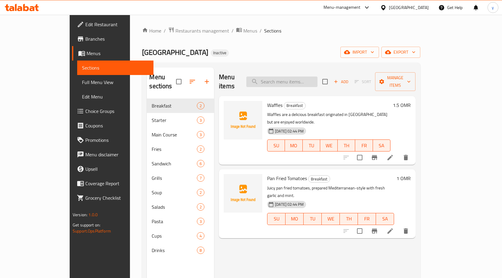
click at [317, 77] on input "search" at bounding box center [281, 82] width 71 height 11
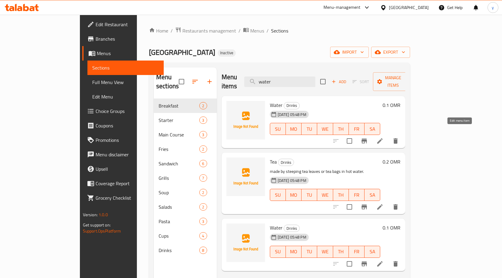
type input "water"
click at [382, 138] on icon at bounding box center [379, 140] width 5 height 5
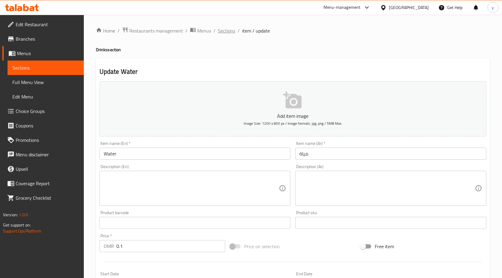
click at [225, 30] on span "Sections" at bounding box center [226, 30] width 17 height 7
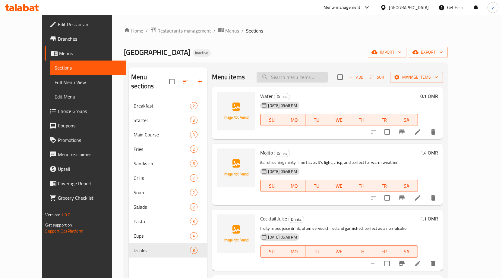
click at [291, 75] on input "search" at bounding box center [291, 77] width 71 height 11
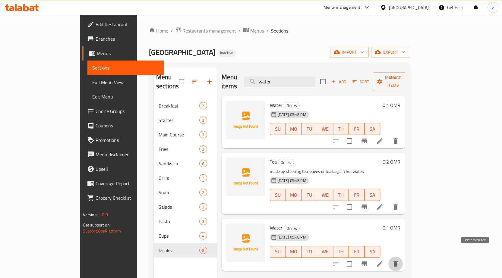
click at [398, 261] on icon "delete" at bounding box center [395, 263] width 4 height 5
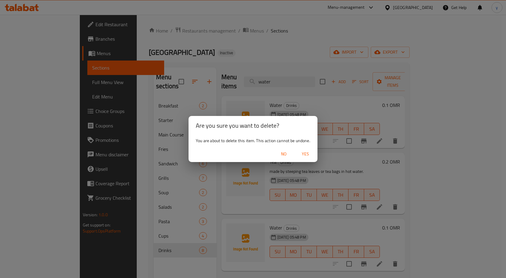
click at [304, 149] on button "Yes" at bounding box center [305, 154] width 19 height 11
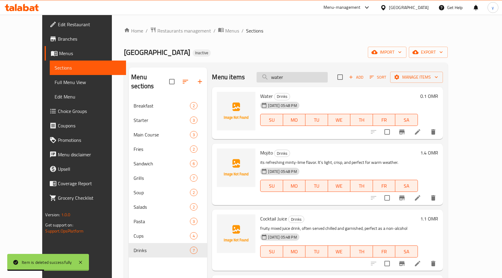
click at [301, 75] on input "water" at bounding box center [291, 77] width 71 height 11
paste input "Mojito"
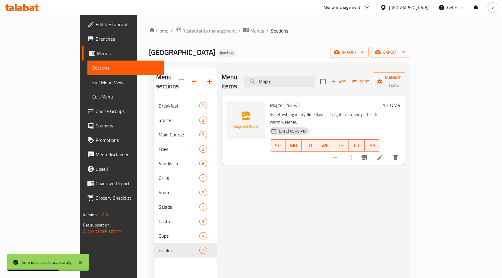
type input "Mojito"
click at [388, 152] on li at bounding box center [379, 157] width 17 height 11
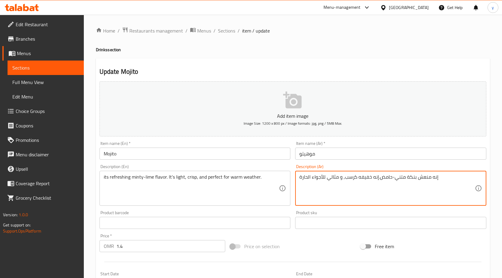
drag, startPoint x: 395, startPoint y: 179, endPoint x: 403, endPoint y: 180, distance: 8.8
paste textarea "ينت"
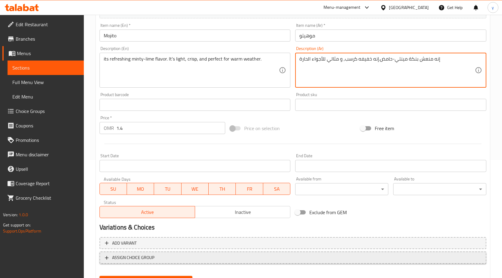
scroll to position [148, 0]
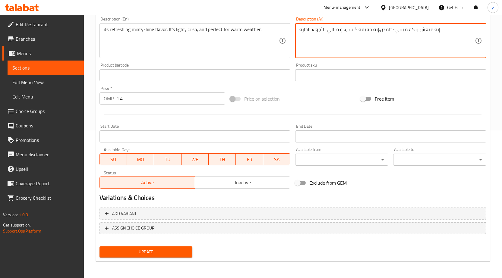
type textarea "إنه منعش بنكة مينتي-حامض.إنه خفيفه كرسب, و مثالي للأجواء الحارة"
click at [145, 250] on span "Update" at bounding box center [145, 252] width 83 height 8
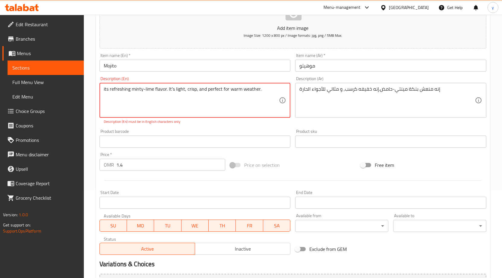
scroll to position [87, 0]
click at [172, 90] on textarea "its refreshing minty-lime flavor. It’s light, crisp, and perfect for warm weath…" at bounding box center [191, 101] width 175 height 29
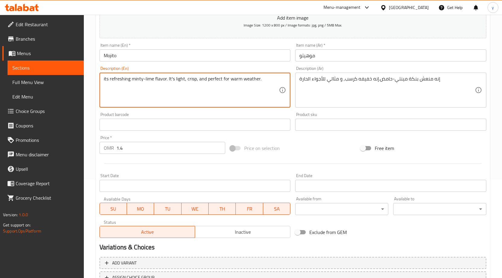
scroll to position [148, 0]
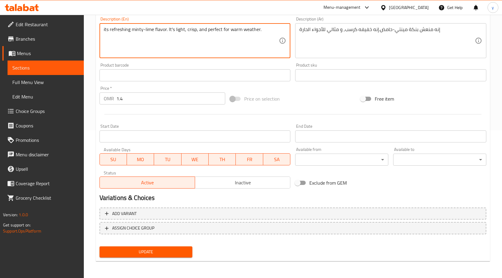
type textarea "its refreshing minty-lime flavor. It's light, crisp, and perfect for warm weath…"
click at [174, 250] on span "Update" at bounding box center [145, 252] width 83 height 8
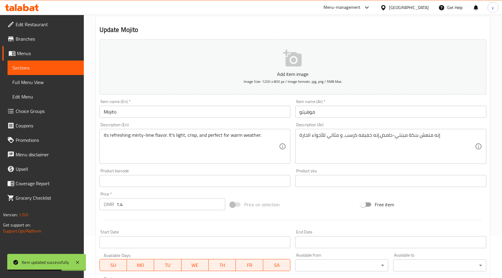
scroll to position [0, 0]
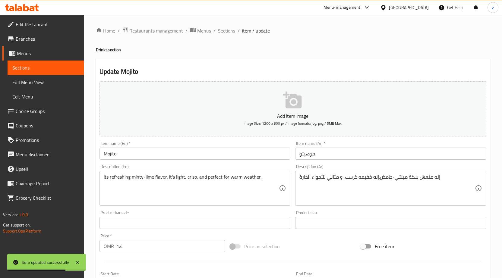
click at [56, 65] on span "Sections" at bounding box center [45, 67] width 67 height 7
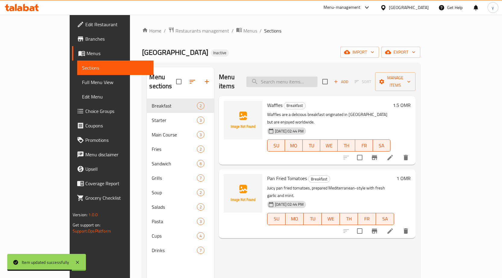
click at [317, 77] on input "search" at bounding box center [281, 82] width 71 height 11
paste input "Cocktail Juice"
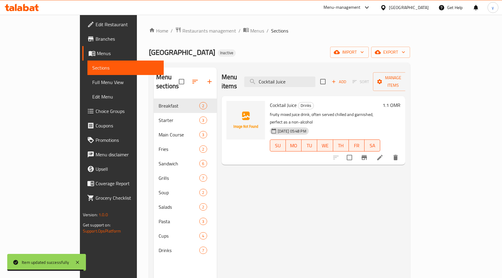
click at [398, 155] on icon "delete" at bounding box center [395, 157] width 4 height 5
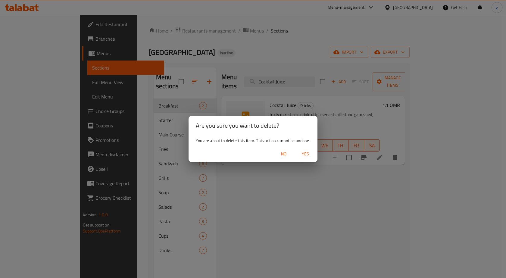
click at [304, 153] on span "Yes" at bounding box center [305, 154] width 14 height 8
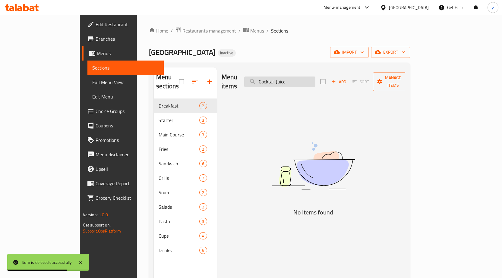
click at [307, 82] on input "Cocktail Juice" at bounding box center [279, 82] width 71 height 11
click at [315, 79] on input "Cocktail Juice" at bounding box center [279, 82] width 71 height 11
paste input "Strawberry"
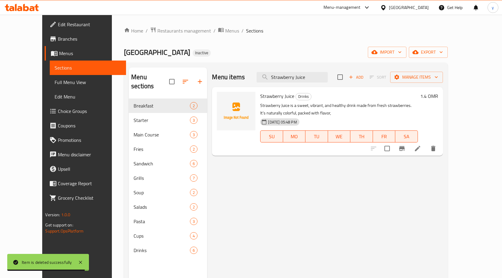
type input "Strawberry Juice"
click at [420, 149] on icon at bounding box center [417, 148] width 5 height 5
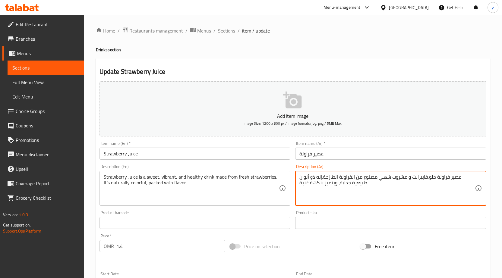
drag, startPoint x: 340, startPoint y: 184, endPoint x: 349, endPoint y: 185, distance: 9.7
drag, startPoint x: 299, startPoint y: 185, endPoint x: 308, endPoint y: 186, distance: 8.9
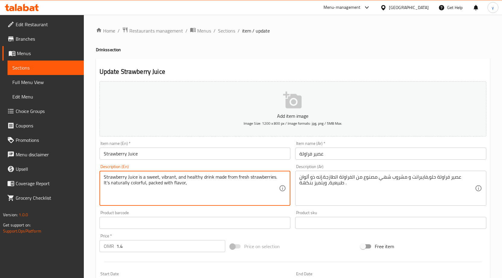
drag, startPoint x: 147, startPoint y: 186, endPoint x: 184, endPoint y: 187, distance: 36.5
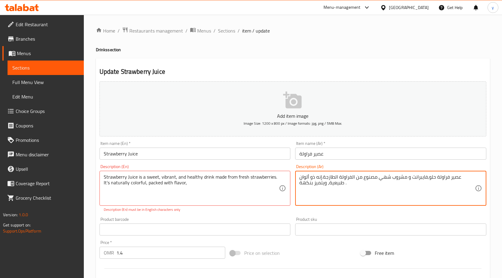
drag, startPoint x: 300, startPoint y: 186, endPoint x: 325, endPoint y: 184, distance: 24.8
paste textarea "ليئة بال"
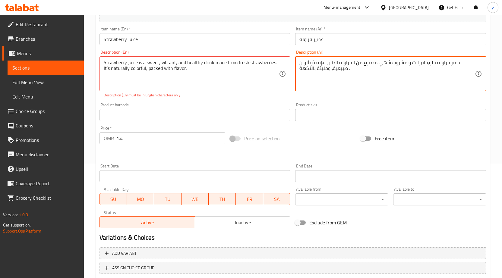
scroll to position [154, 0]
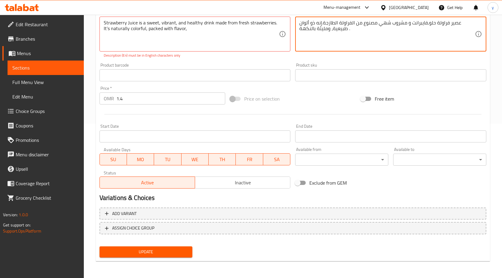
type textarea "عصير فراولة حلو,فايبرانت و مشروب شهي مصنوع من الفراولة الطازجة.إنه ذو ألوان طبي…"
click at [160, 250] on span "Update" at bounding box center [145, 252] width 83 height 8
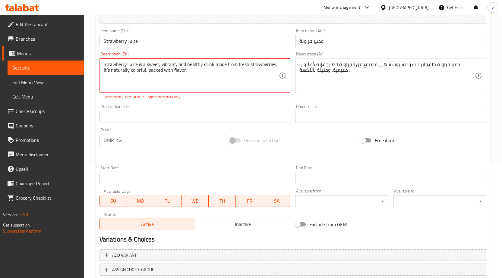
scroll to position [34, 0]
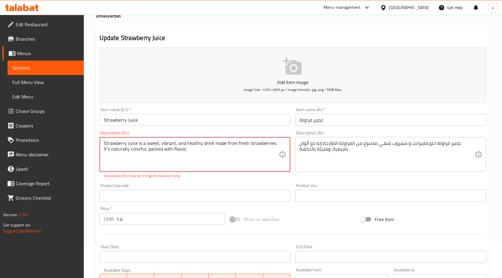
click at [202, 157] on textarea "Strawberry Juice is a sweet, vibrant, and healthy drink made from fresh strawbe…" at bounding box center [191, 154] width 175 height 29
click at [108, 148] on textarea "Strawberry Juice is a sweet, vibrant, and healthy drink made from fresh strawbe…" at bounding box center [191, 154] width 175 height 29
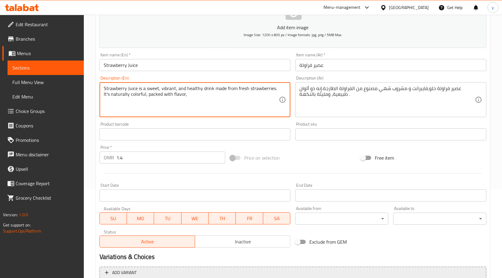
scroll to position [148, 0]
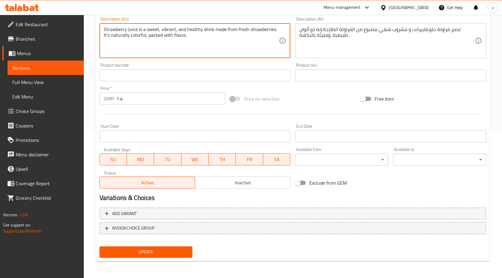
type textarea "Strawberry Juice is a sweet, vibrant, and healthy drink made from fresh strawbe…"
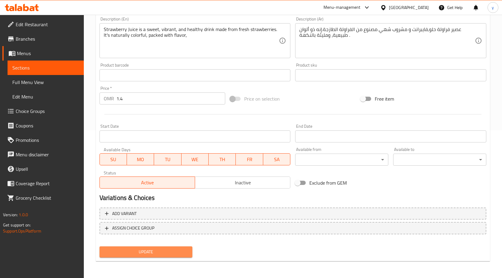
click at [148, 250] on span "Update" at bounding box center [145, 252] width 83 height 8
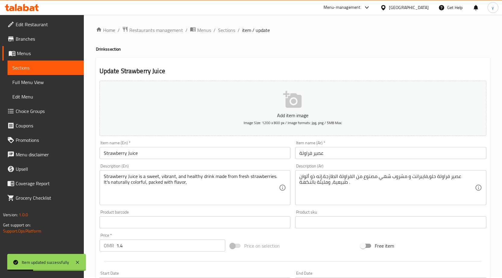
scroll to position [0, 0]
click at [37, 69] on span "Sections" at bounding box center [45, 67] width 67 height 7
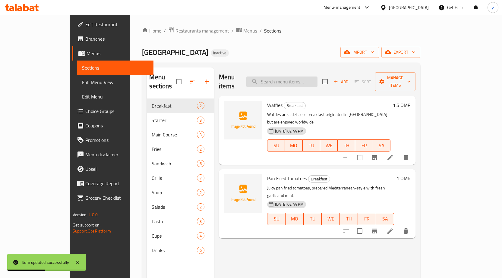
click at [302, 77] on input "search" at bounding box center [281, 82] width 71 height 11
paste input "Tea"
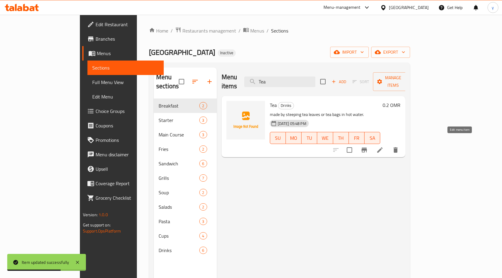
type input "Tea"
click at [383, 146] on icon at bounding box center [379, 149] width 7 height 7
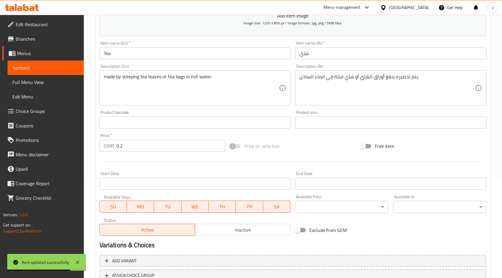
scroll to position [148, 0]
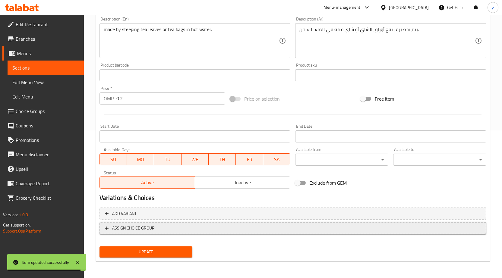
click at [146, 230] on span "ASSIGN CHOICE GROUP" at bounding box center [133, 229] width 42 height 8
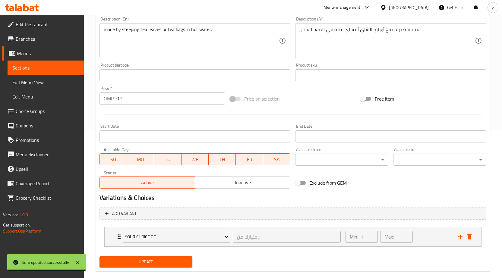
scroll to position [158, 0]
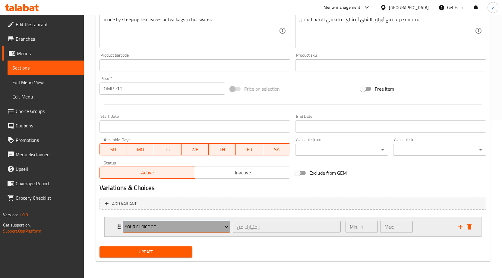
click at [197, 225] on span "Your Choice Of:" at bounding box center [176, 227] width 103 height 8
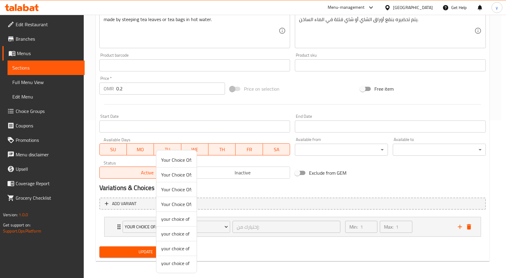
click at [201, 226] on div at bounding box center [253, 139] width 506 height 278
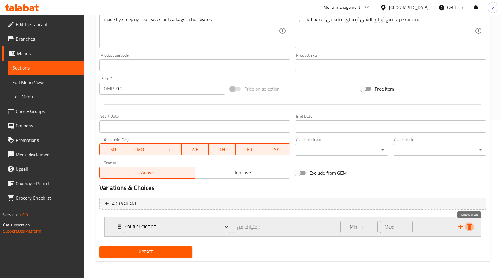
click at [471, 224] on icon "delete" at bounding box center [469, 226] width 7 height 7
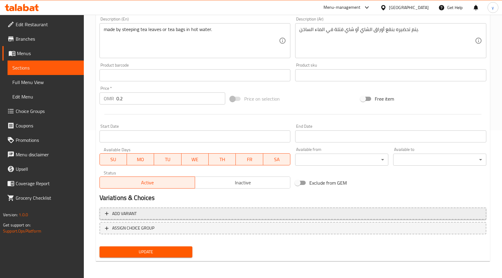
click at [201, 211] on span "Add variant" at bounding box center [293, 214] width 376 height 8
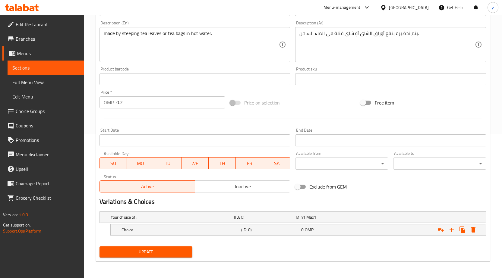
scroll to position [144, 0]
click at [194, 228] on h5 "Choice" at bounding box center [180, 230] width 118 height 6
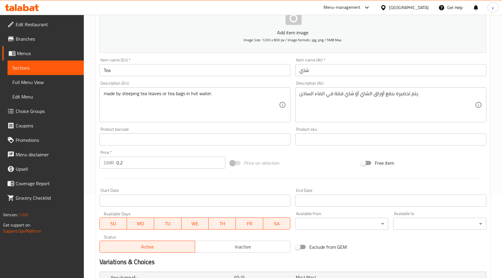
scroll to position [19, 0]
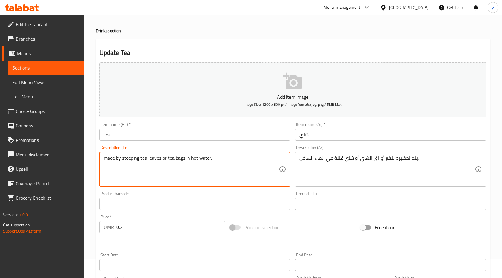
drag, startPoint x: 140, startPoint y: 159, endPoint x: 161, endPoint y: 160, distance: 20.5
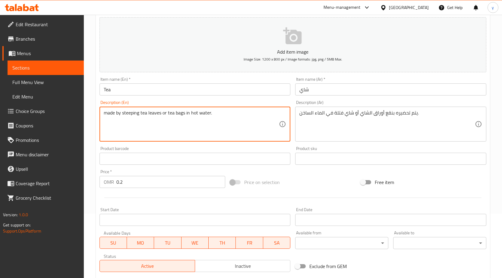
scroll to position [170, 0]
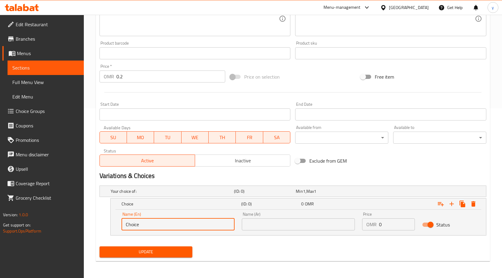
click at [160, 224] on input "Choice" at bounding box center [177, 224] width 113 height 12
paste input "tea leaves"
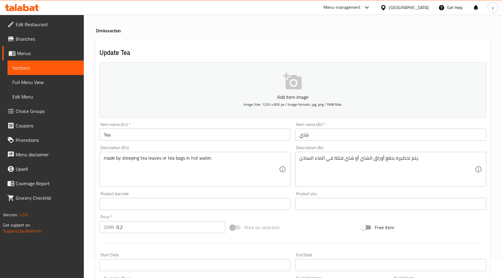
type input "tea leaves"
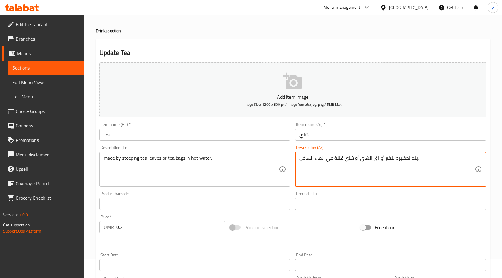
drag, startPoint x: 360, startPoint y: 161, endPoint x: 383, endPoint y: 161, distance: 22.3
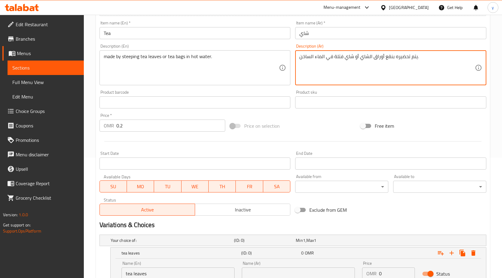
scroll to position [170, 0]
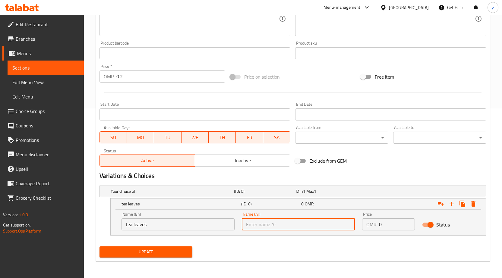
click at [284, 227] on input "text" at bounding box center [298, 224] width 113 height 12
paste input "أوراق الشاي"
type input "أوراق الشاي"
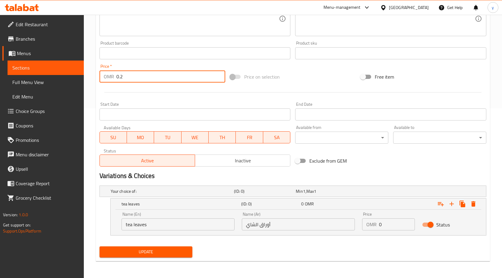
drag, startPoint x: 128, startPoint y: 77, endPoint x: 94, endPoint y: 77, distance: 34.1
click at [94, 77] on div "Home / Restaurants management / Menus / Sections / item / update Drinks section…" at bounding box center [293, 61] width 418 height 433
click at [392, 224] on input "0" at bounding box center [397, 224] width 36 height 12
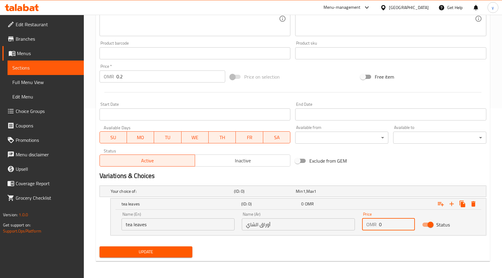
click at [392, 224] on input "0" at bounding box center [397, 224] width 36 height 12
drag, startPoint x: 392, startPoint y: 224, endPoint x: 240, endPoint y: 224, distance: 151.9
click at [240, 224] on div "Name (En) tea leaves Name (En) Name (Ar) أوراق الشاي Name (Ar) Price OMR 0 Pric…" at bounding box center [298, 222] width 361 height 26
paste input ".2"
type input "0.2"
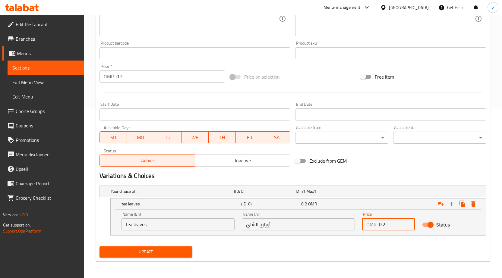
drag, startPoint x: 77, startPoint y: 77, endPoint x: 66, endPoint y: 77, distance: 10.6
click at [66, 77] on div "Edit Restaurant Branches Menus Sections Full Menu View Edit Menu Choice Groups …" at bounding box center [251, 61] width 502 height 433
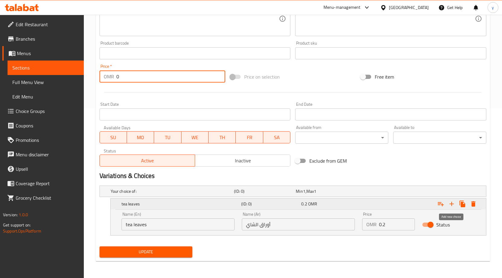
type input "0"
click at [452, 206] on icon "Expand" at bounding box center [451, 203] width 7 height 7
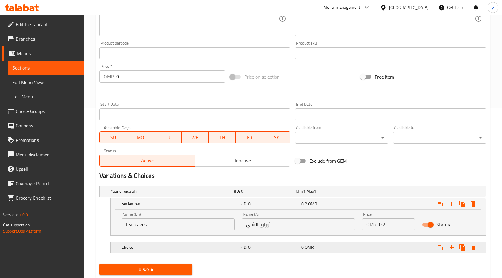
click at [260, 248] on h5 "(ID: 0)" at bounding box center [270, 247] width 58 height 6
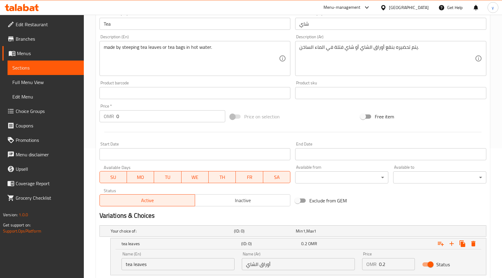
scroll to position [19, 0]
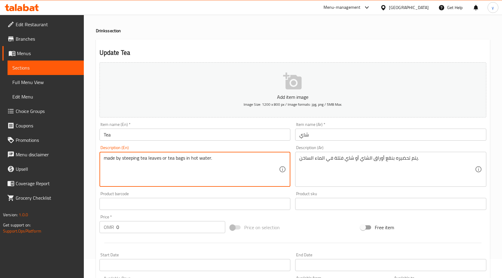
drag, startPoint x: 167, startPoint y: 159, endPoint x: 184, endPoint y: 161, distance: 16.6
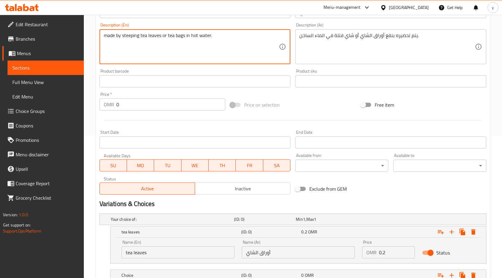
scroll to position [213, 0]
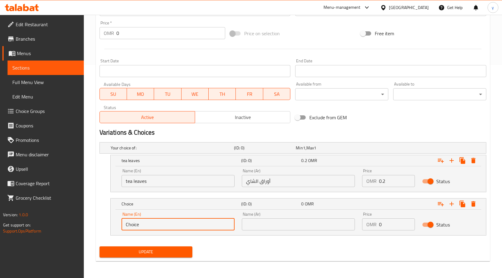
click at [195, 227] on input "Choice" at bounding box center [177, 224] width 113 height 12
paste input "tea bags"
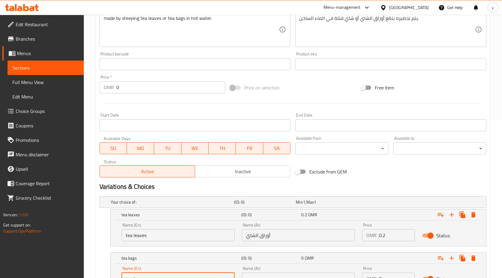
scroll to position [93, 0]
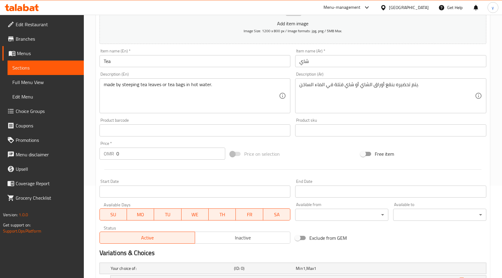
type input "tea bags"
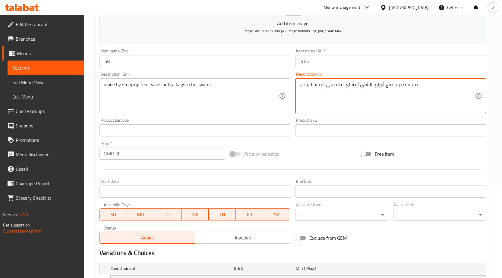
drag, startPoint x: 334, startPoint y: 86, endPoint x: 353, endPoint y: 88, distance: 18.5
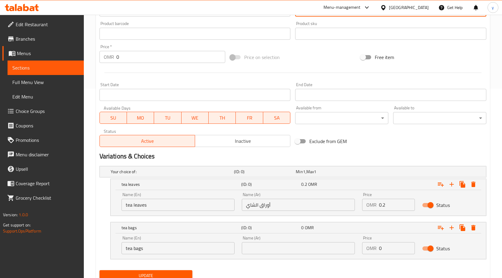
scroll to position [213, 0]
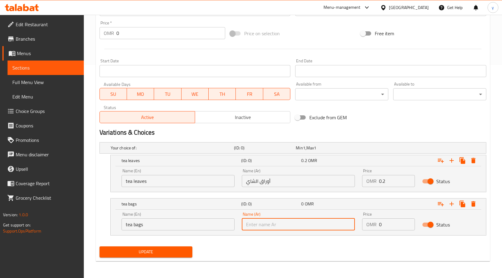
click at [321, 221] on input "text" at bounding box center [298, 224] width 113 height 12
paste input "شاي فتلة"
type input "شاي فتلة"
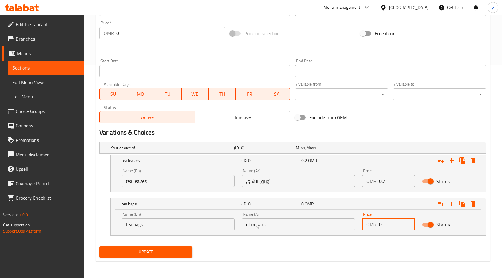
drag, startPoint x: 381, startPoint y: 225, endPoint x: 353, endPoint y: 228, distance: 28.2
click at [353, 228] on div "Name (En) tea bags Name (En) Name (Ar) شاي فتلة Name (Ar) Price OMR 0 Price Sta…" at bounding box center [298, 222] width 361 height 26
click at [394, 177] on input "0.2" at bounding box center [397, 181] width 36 height 12
drag, startPoint x: 394, startPoint y: 180, endPoint x: 376, endPoint y: 181, distance: 17.2
click at [376, 181] on div "OMR 0.2 Price" at bounding box center [388, 181] width 53 height 12
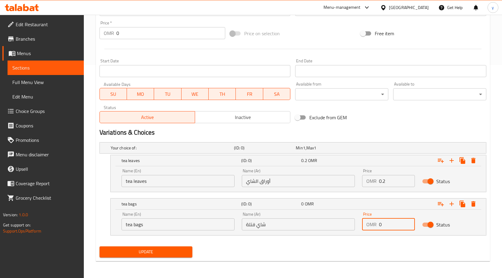
drag, startPoint x: 393, startPoint y: 223, endPoint x: 279, endPoint y: 223, distance: 113.6
click at [279, 223] on div "Name (En) tea bags Name (En) Name (Ar) شاي فتلة Name (Ar) Price OMR 0 Price Sta…" at bounding box center [298, 222] width 361 height 26
paste input ".2"
type input "0.2"
click at [155, 252] on span "Update" at bounding box center [145, 252] width 83 height 8
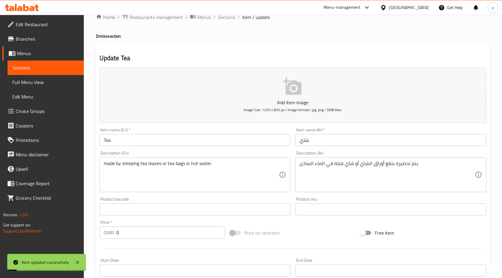
scroll to position [0, 0]
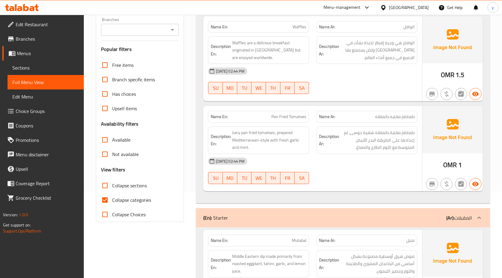
scroll to position [211, 0]
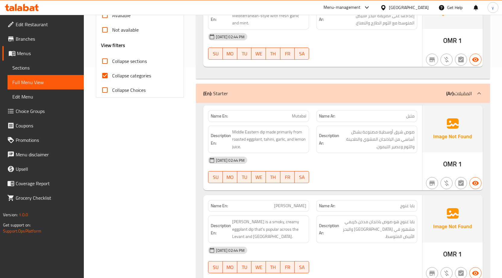
click at [149, 75] on span "Collapse categories" at bounding box center [131, 75] width 39 height 7
click at [112, 75] on input "Collapse categories" at bounding box center [105, 75] width 14 height 14
checkbox input "false"
click at [131, 60] on span "Collapse sections" at bounding box center [129, 61] width 35 height 7
click at [112, 60] on input "Collapse sections" at bounding box center [105, 61] width 14 height 14
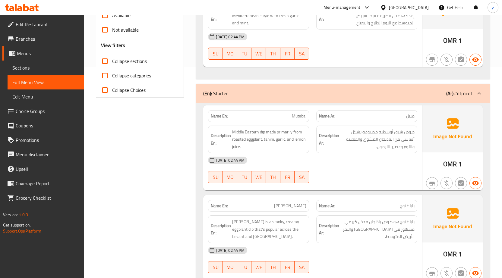
checkbox input "true"
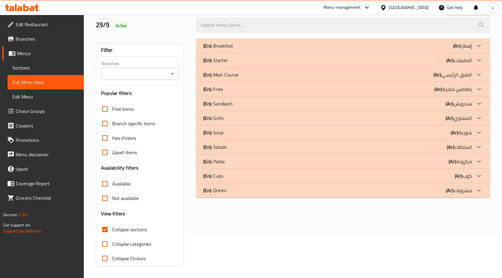
scroll to position [42, 0]
click at [250, 190] on div "(En): Drinks (Ar): مشروبات" at bounding box center [337, 190] width 269 height 7
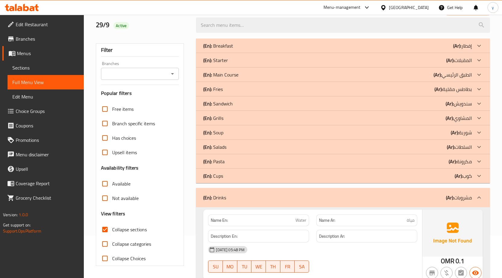
click at [230, 177] on div "(En): Cups (Ar): كوب" at bounding box center [337, 175] width 269 height 7
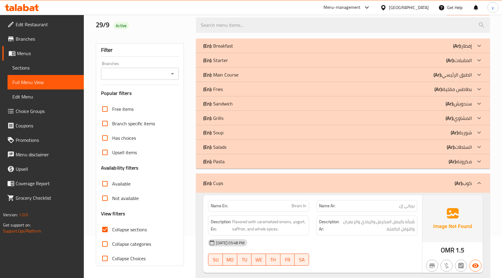
drag, startPoint x: 242, startPoint y: 160, endPoint x: 234, endPoint y: 151, distance: 12.0
click at [242, 160] on div "(En): Pasta (Ar): مكرونة" at bounding box center [337, 161] width 269 height 7
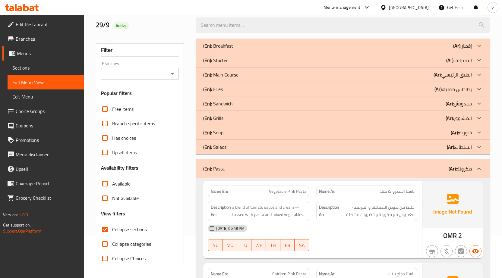
click at [225, 147] on p "(En): Salads" at bounding box center [214, 146] width 23 height 7
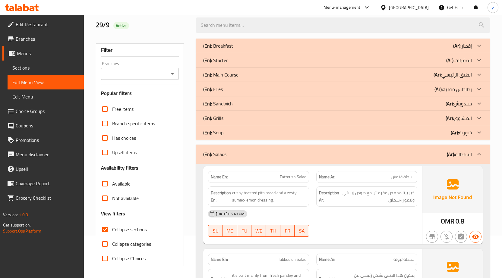
click at [235, 128] on div "(En): Soup (Ar): شوربة" at bounding box center [343, 132] width 294 height 14
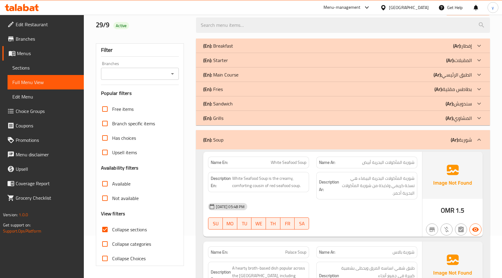
click at [236, 118] on div "(En): Grills (Ar): المشاوي" at bounding box center [337, 118] width 269 height 7
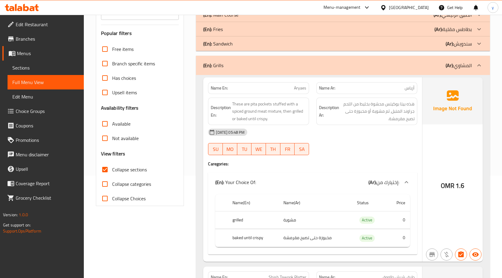
scroll to position [103, 0]
drag, startPoint x: 290, startPoint y: 82, endPoint x: 311, endPoint y: 84, distance: 20.7
click at [311, 84] on div "Name En: Aryaes" at bounding box center [258, 87] width 108 height 19
copy span "Aryaes"
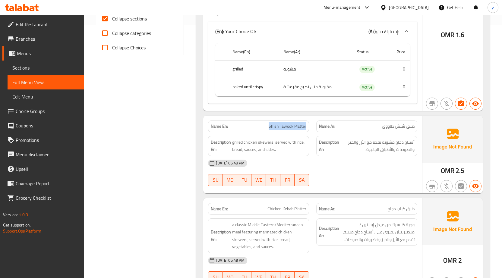
drag, startPoint x: 264, startPoint y: 129, endPoint x: 310, endPoint y: 130, distance: 45.8
click at [310, 130] on div "Name En: [PERSON_NAME] Platter" at bounding box center [258, 126] width 108 height 19
copy span "Shish Tawook Platter"
drag, startPoint x: 271, startPoint y: 208, endPoint x: 311, endPoint y: 209, distance: 40.1
click at [311, 209] on div "Name En: Chicken Kebab Platter" at bounding box center [258, 209] width 108 height 19
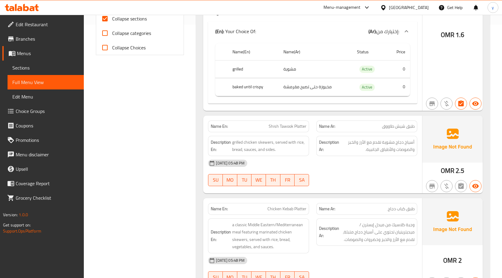
click at [262, 208] on p "Name En: Chicken Kebab Platter" at bounding box center [259, 209] width 96 height 6
drag, startPoint x: 262, startPoint y: 208, endPoint x: 308, endPoint y: 209, distance: 46.1
click at [308, 209] on div "Name En: Chicken Kebab Platter" at bounding box center [258, 209] width 101 height 12
copy span "Chicken Kebab Platter"
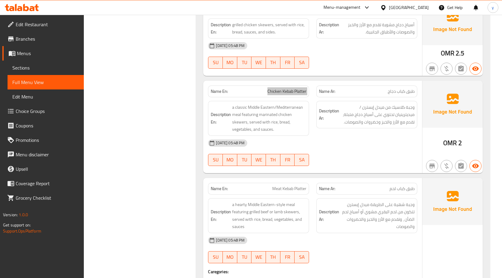
scroll to position [464, 0]
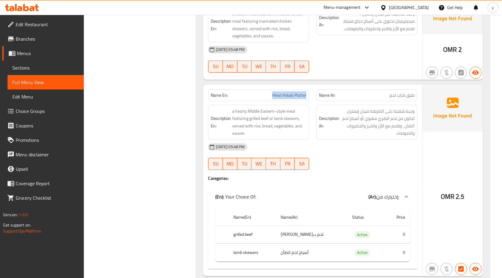
drag, startPoint x: 267, startPoint y: 97, endPoint x: 310, endPoint y: 97, distance: 43.4
click at [310, 97] on div "Name En: Meat Kebab Platter" at bounding box center [258, 95] width 108 height 19
copy span "Meat Kebab Platter"
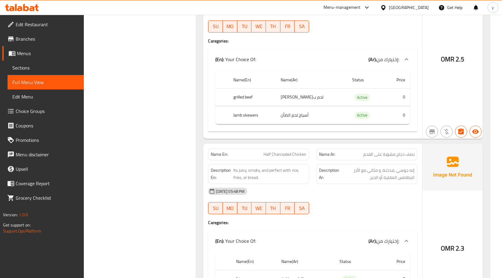
scroll to position [615, 0]
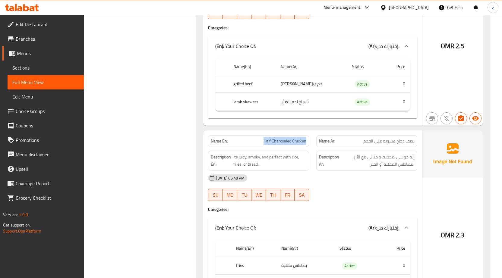
drag, startPoint x: 259, startPoint y: 141, endPoint x: 311, endPoint y: 145, distance: 52.9
click at [311, 145] on div "Name En: Half Charcoaled Chicken" at bounding box center [258, 141] width 108 height 19
copy span "Half Charcoaled Chicken"
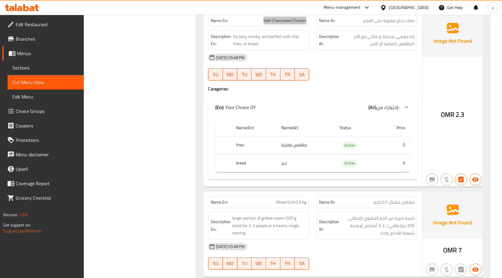
scroll to position [826, 0]
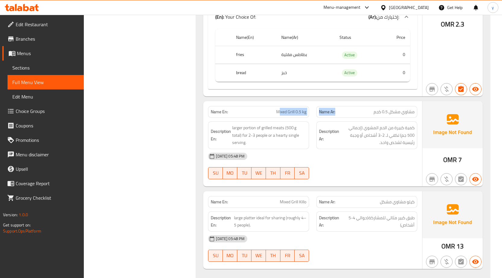
drag, startPoint x: 278, startPoint y: 114, endPoint x: 339, endPoint y: 109, distance: 61.0
click at [339, 109] on div "Name En: Mixed Grill 0.5 kg Name Ar: مشاوي مشكل 0.5 كجم" at bounding box center [312, 111] width 216 height 19
click at [270, 112] on p "Name En: Mixed Grill 0.5 kg" at bounding box center [259, 112] width 96 height 6
drag, startPoint x: 271, startPoint y: 111, endPoint x: 311, endPoint y: 112, distance: 40.7
click at [311, 112] on div "Name En: Mixed Grill 0.5 kg" at bounding box center [258, 111] width 108 height 19
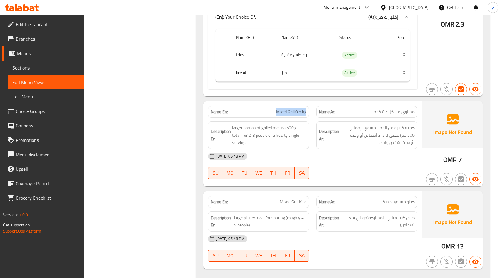
copy span "Mixed Grill 0.5 kg"
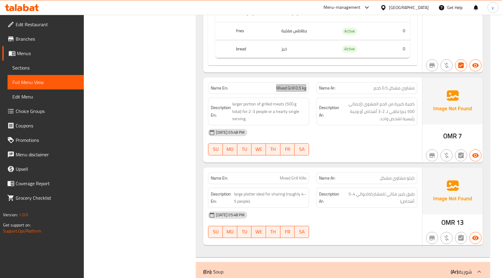
scroll to position [886, 0]
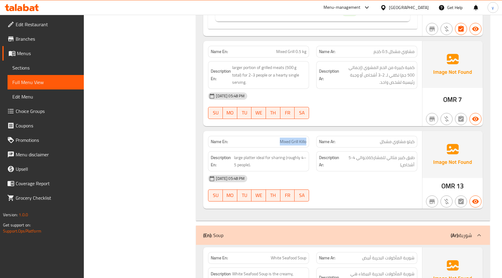
drag, startPoint x: 269, startPoint y: 140, endPoint x: 306, endPoint y: 144, distance: 37.0
click at [306, 144] on p "Name En: Mixed Grill Killo" at bounding box center [259, 142] width 96 height 6
copy span "Mixed Grill Killo"
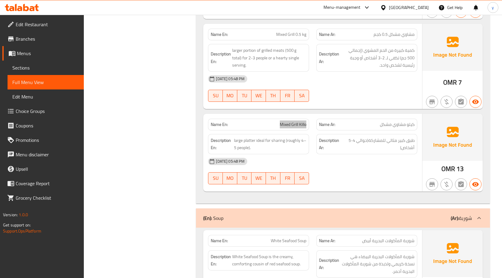
scroll to position [977, 0]
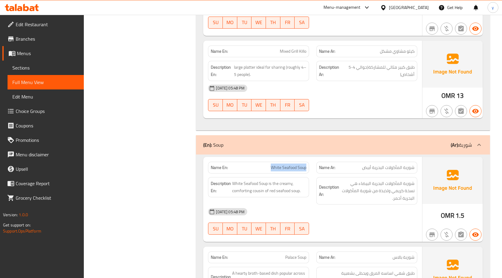
drag, startPoint x: 263, startPoint y: 168, endPoint x: 309, endPoint y: 171, distance: 45.3
click at [309, 171] on div "Name En: White Seafood Soup" at bounding box center [258, 168] width 101 height 12
copy span "White Seafood Soup"
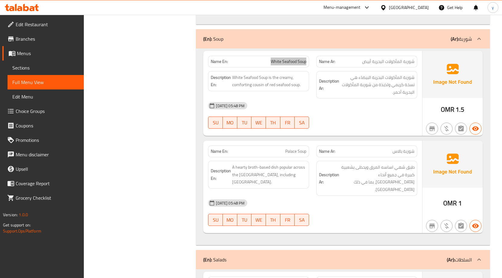
scroll to position [1097, 0]
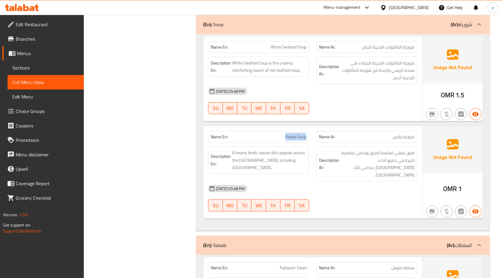
drag, startPoint x: 275, startPoint y: 137, endPoint x: 306, endPoint y: 137, distance: 31.0
click at [306, 137] on p "Name En: Palace Soup" at bounding box center [259, 137] width 96 height 6
copy span "Palace Soup"
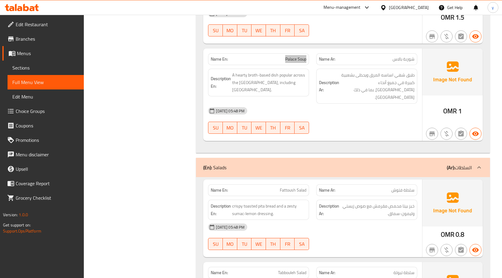
scroll to position [1248, 0]
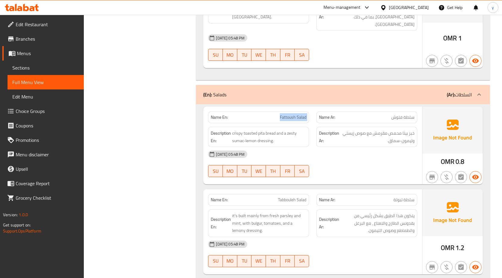
drag, startPoint x: 270, startPoint y: 105, endPoint x: 315, endPoint y: 111, distance: 44.9
click at [315, 111] on div "Name En: Fattoush Salad Name Ar: سلطة فتوش" at bounding box center [312, 117] width 216 height 19
copy span "Fattoush Salad"
drag, startPoint x: 273, startPoint y: 192, endPoint x: 309, endPoint y: 192, distance: 36.2
click at [309, 194] on div "Name En: Tabbouleh Salad" at bounding box center [258, 200] width 101 height 12
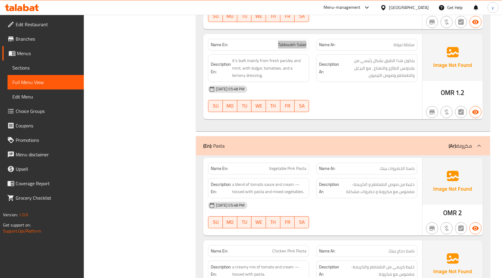
scroll to position [1489, 0]
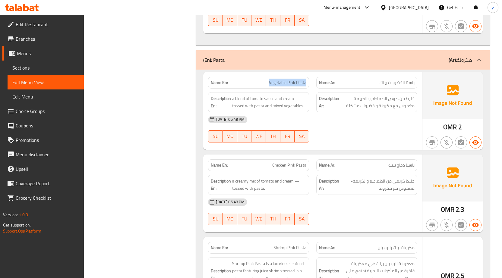
drag, startPoint x: 291, startPoint y: 75, endPoint x: 312, endPoint y: 76, distance: 20.5
click at [312, 76] on div "Name En: Vegetable Pink Pasta" at bounding box center [258, 82] width 108 height 19
drag, startPoint x: 270, startPoint y: 157, endPoint x: 305, endPoint y: 158, distance: 35.3
click at [305, 162] on p "Name En: Chicken Pink Pasta" at bounding box center [259, 165] width 96 height 6
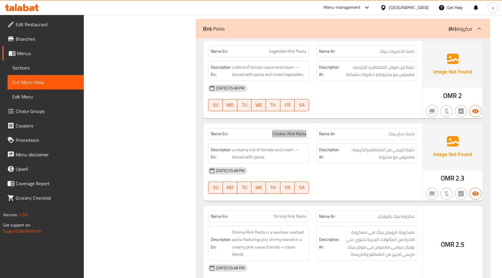
scroll to position [1549, 0]
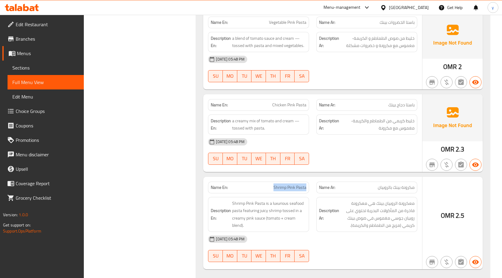
drag, startPoint x: 271, startPoint y: 182, endPoint x: 310, endPoint y: 180, distance: 39.5
click at [310, 180] on div "Name En: Shrimp Pink Pasta" at bounding box center [258, 187] width 108 height 19
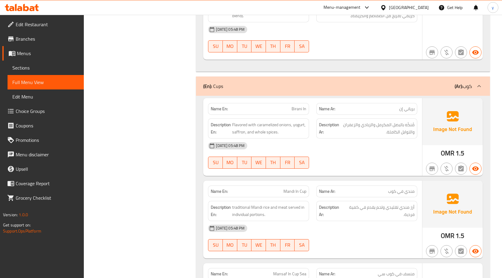
scroll to position [1760, 0]
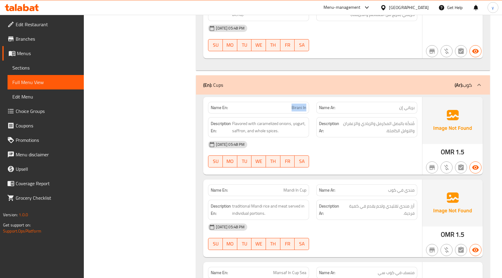
drag, startPoint x: 287, startPoint y: 96, endPoint x: 307, endPoint y: 100, distance: 21.0
click at [307, 102] on div "Name En: Birani In" at bounding box center [258, 108] width 101 height 12
drag, startPoint x: 280, startPoint y: 184, endPoint x: 308, endPoint y: 185, distance: 28.1
click at [308, 185] on div "Name En: Mandi In Cup" at bounding box center [258, 190] width 101 height 12
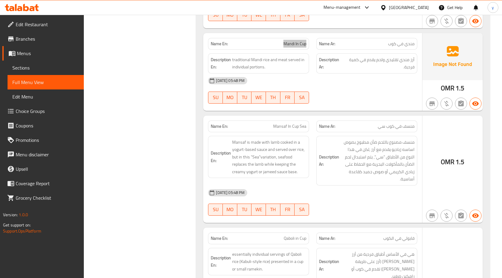
scroll to position [1911, 0]
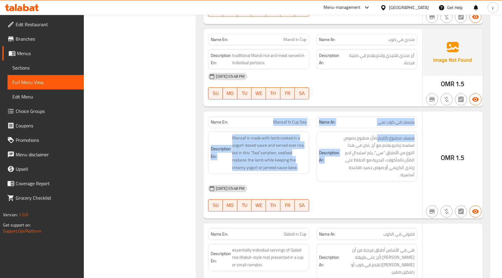
drag, startPoint x: 273, startPoint y: 113, endPoint x: 376, endPoint y: 125, distance: 103.5
click at [376, 125] on div "Name En: Mansaf In Cup Sea Name Ar: منسف في كوب سي Description En: Mansaf is ma…" at bounding box center [312, 165] width 219 height 107
click at [259, 119] on p "Name En: Mansaf In Cup Sea" at bounding box center [259, 122] width 96 height 6
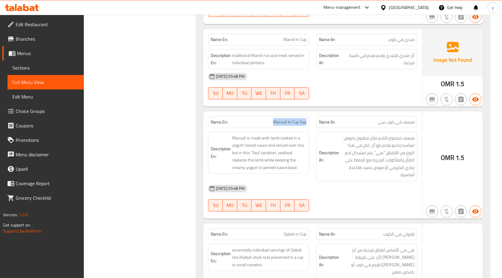
drag, startPoint x: 271, startPoint y: 115, endPoint x: 308, endPoint y: 119, distance: 37.5
click at [308, 119] on div "Name En: Mansaf In Cup Sea" at bounding box center [258, 122] width 101 height 12
drag, startPoint x: 271, startPoint y: 227, endPoint x: 308, endPoint y: 228, distance: 36.5
click at [308, 228] on div "Name En: Qaboli in Cup" at bounding box center [258, 234] width 101 height 12
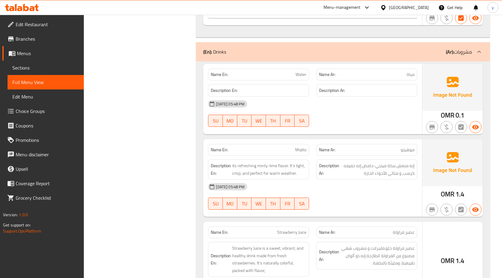
scroll to position [2303, 0]
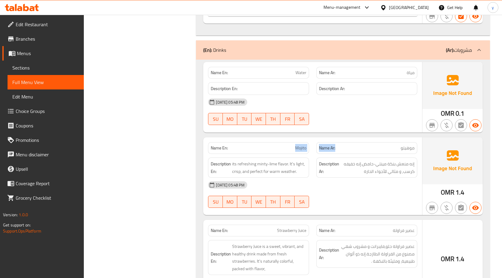
drag, startPoint x: 292, startPoint y: 134, endPoint x: 347, endPoint y: 127, distance: 55.4
click at [347, 139] on div "Name En: Mojito Name Ar: موهيتو" at bounding box center [312, 148] width 216 height 19
click at [293, 145] on p "Name En: Mojito" at bounding box center [259, 148] width 96 height 6
drag, startPoint x: 293, startPoint y: 132, endPoint x: 305, endPoint y: 133, distance: 11.5
click at [305, 145] on p "Name En: Mojito" at bounding box center [259, 148] width 96 height 6
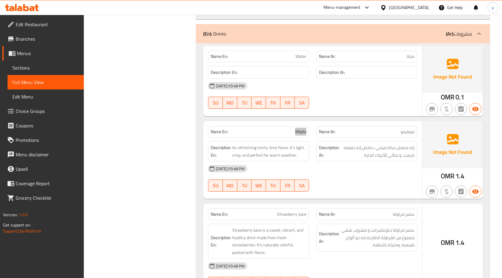
scroll to position [2333, 0]
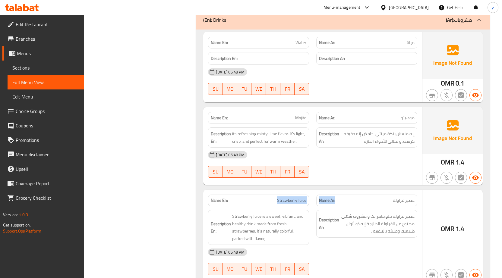
drag, startPoint x: 275, startPoint y: 184, endPoint x: 335, endPoint y: 186, distance: 59.7
click at [335, 191] on div "Name En: Strawberry Juice Name Ar: عصير فراولة" at bounding box center [312, 200] width 216 height 19
click at [299, 197] on span "Strawberry Juice" at bounding box center [291, 200] width 29 height 6
drag, startPoint x: 275, startPoint y: 185, endPoint x: 306, endPoint y: 189, distance: 31.0
click at [306, 195] on div "Name En: Strawberry Juice" at bounding box center [258, 201] width 101 height 12
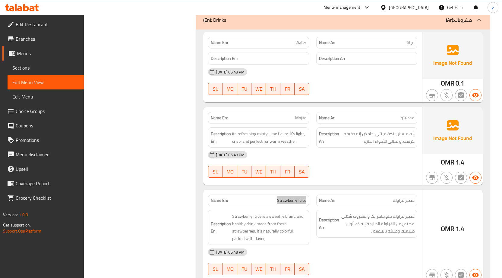
scroll to position [2423, 0]
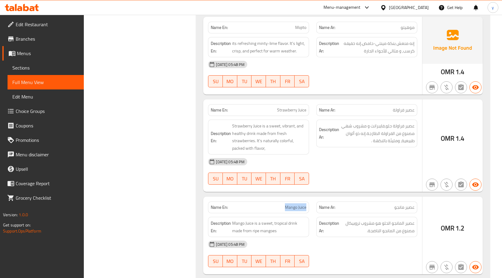
drag, startPoint x: 283, startPoint y: 192, endPoint x: 310, endPoint y: 194, distance: 26.6
click at [310, 198] on div "Name En: Mango Juice" at bounding box center [258, 207] width 108 height 19
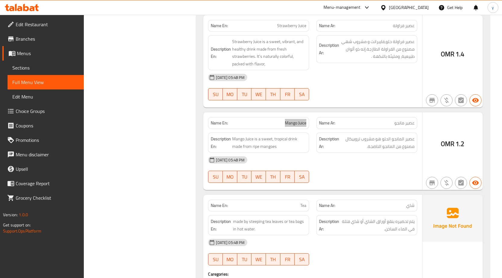
scroll to position [2514, 0]
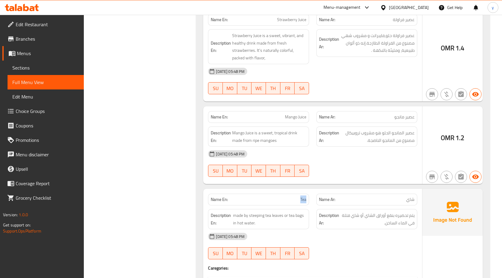
drag, startPoint x: 297, startPoint y: 184, endPoint x: 306, endPoint y: 184, distance: 9.4
click at [306, 196] on p "Name En: Tea" at bounding box center [259, 199] width 96 height 6
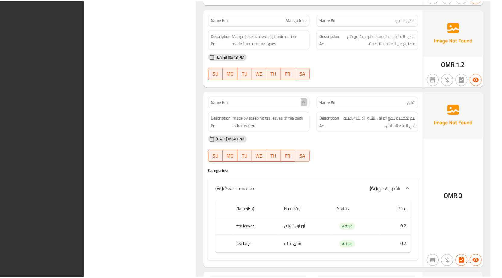
scroll to position [2693, 0]
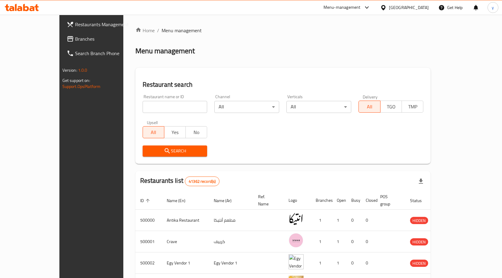
click at [420, 7] on div "[GEOGRAPHIC_DATA]" at bounding box center [409, 7] width 40 height 7
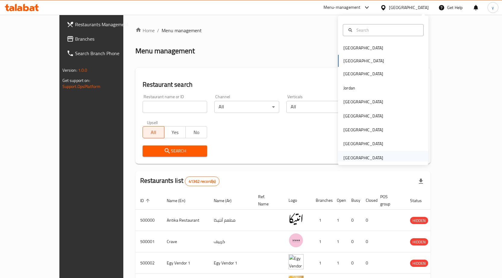
click at [355, 156] on div "[GEOGRAPHIC_DATA]" at bounding box center [363, 158] width 40 height 7
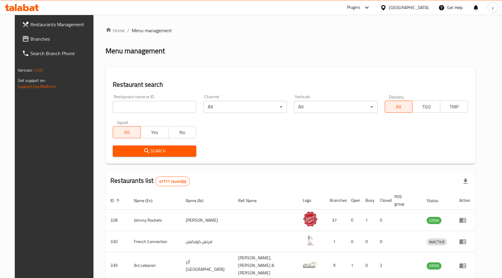
click at [36, 38] on span "Branches" at bounding box center [61, 38] width 63 height 7
